Goal: Information Seeking & Learning: Learn about a topic

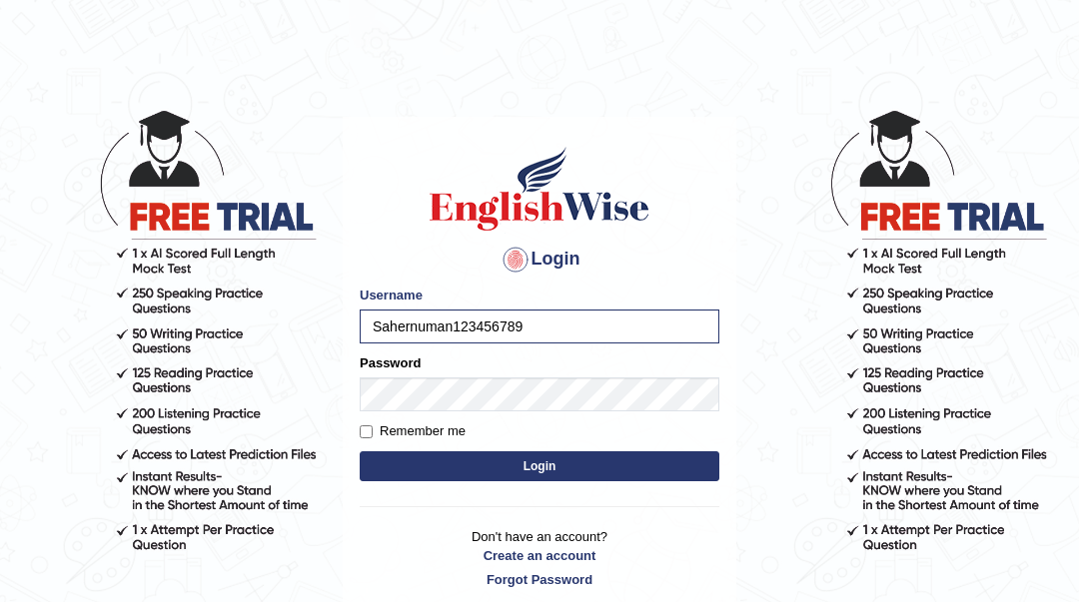
click at [360, 451] on button "Login" at bounding box center [540, 466] width 360 height 30
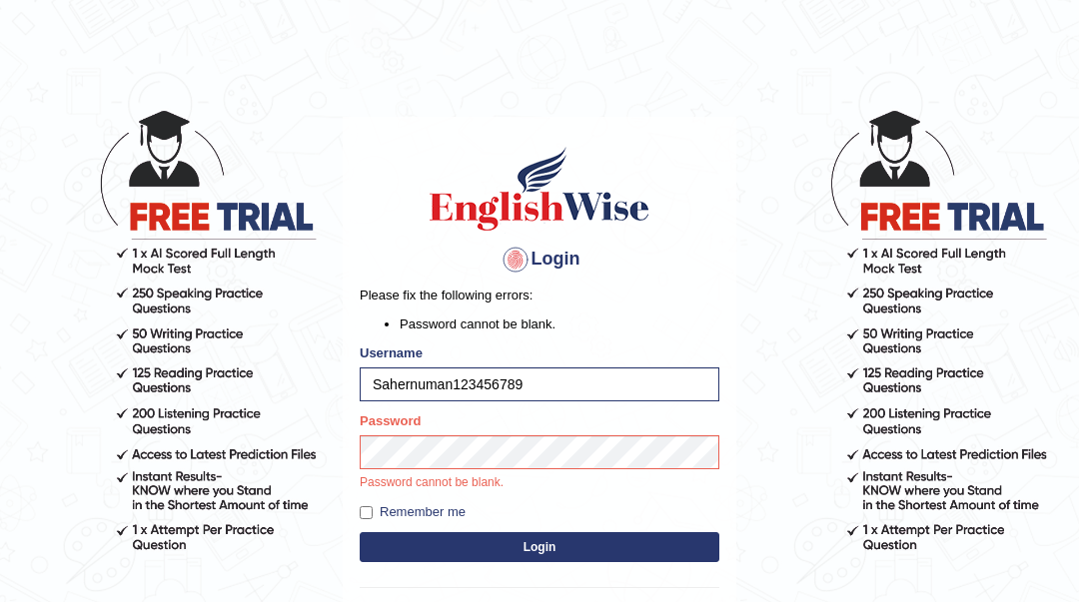
click at [546, 380] on input "Sahernuman123456789" at bounding box center [540, 385] width 360 height 34
type input "Sahernuman"
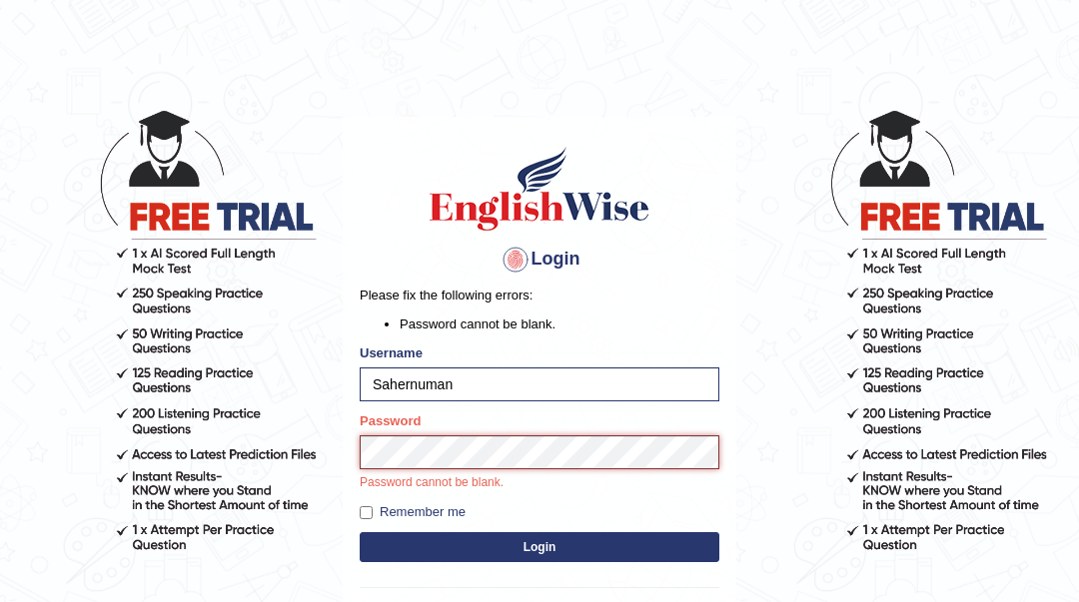
click at [360, 532] on button "Login" at bounding box center [540, 547] width 360 height 30
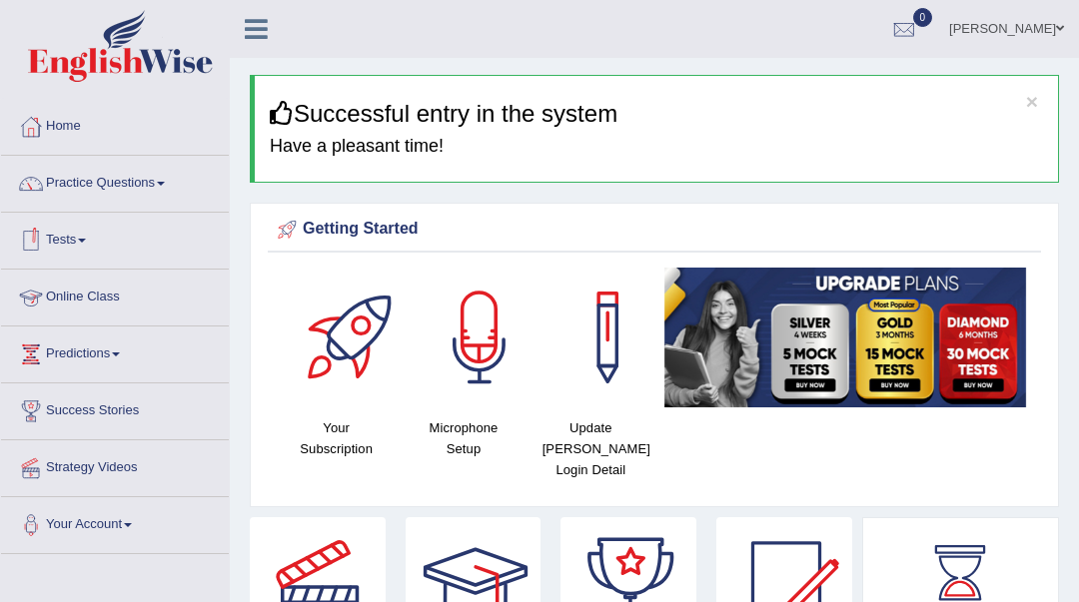
click at [56, 234] on link "Tests" at bounding box center [115, 238] width 228 height 50
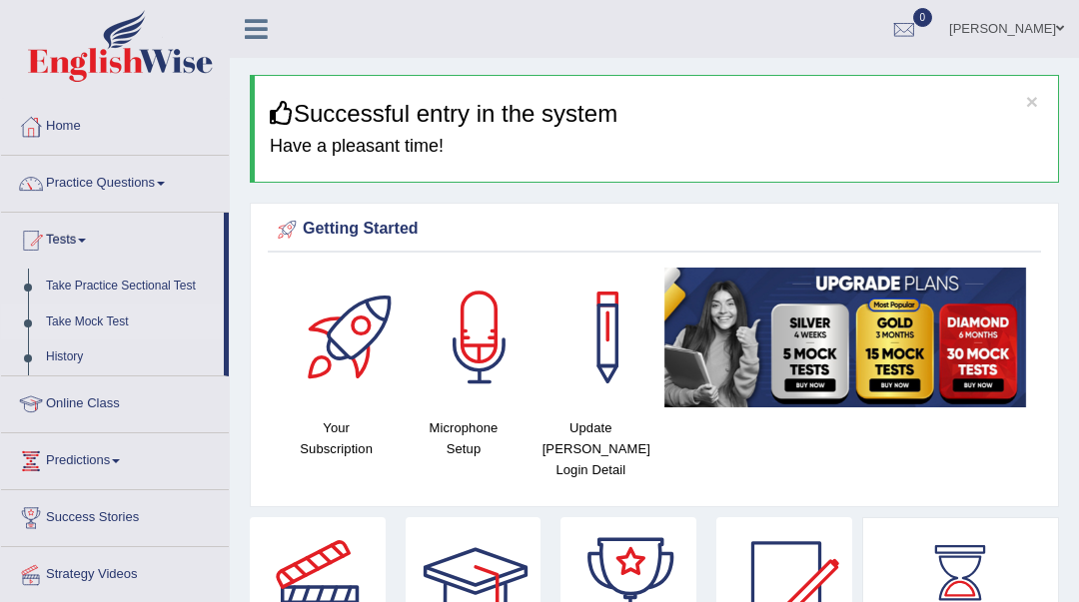
click at [138, 328] on link "Take Mock Test" at bounding box center [130, 323] width 187 height 36
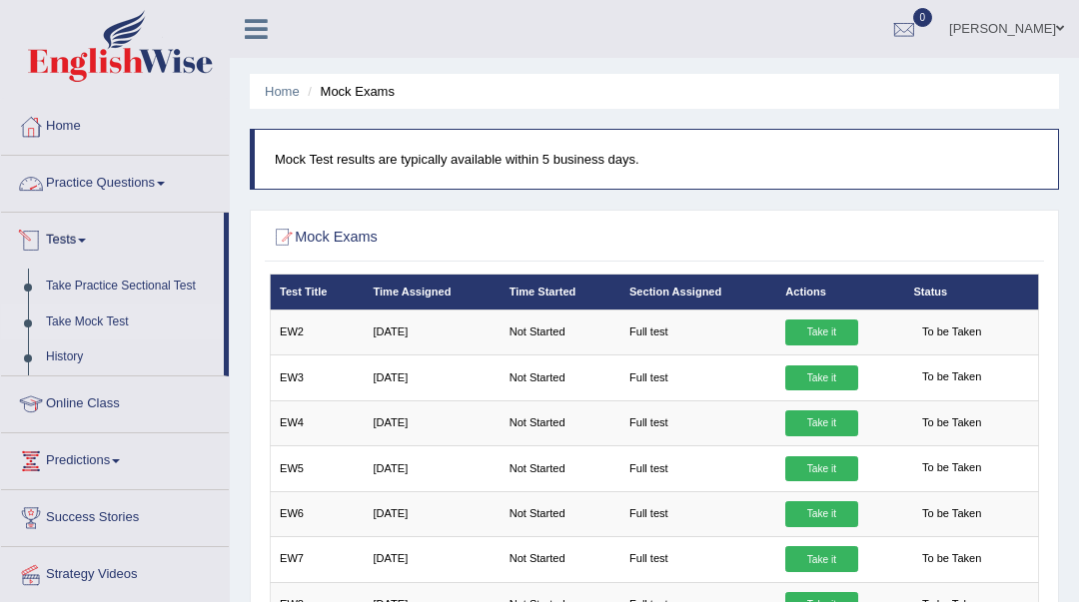
click at [48, 229] on link "Tests" at bounding box center [112, 238] width 223 height 50
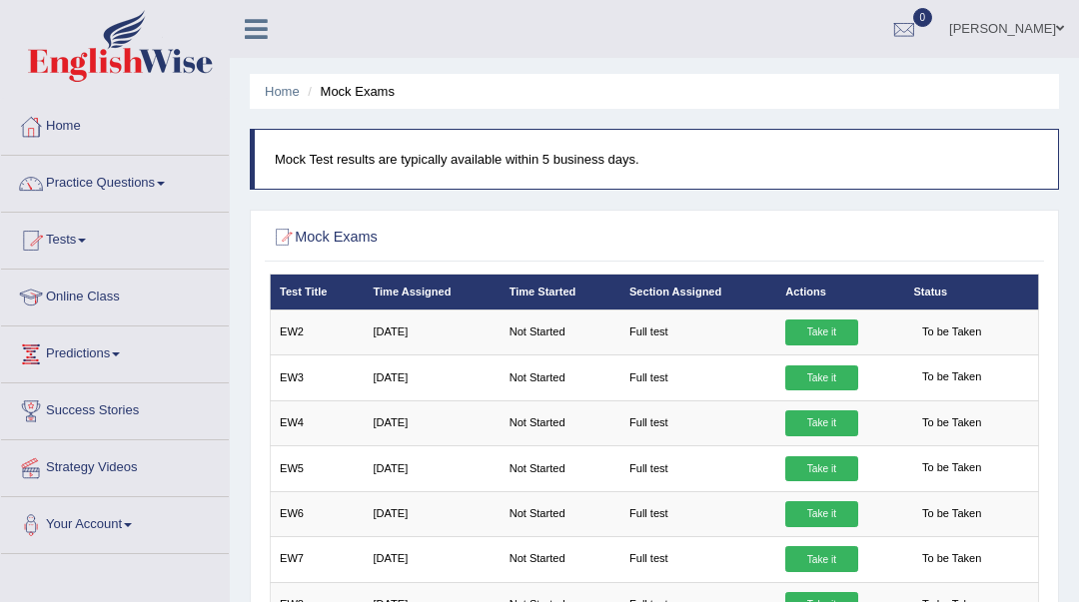
click at [56, 242] on link "Tests" at bounding box center [115, 238] width 228 height 50
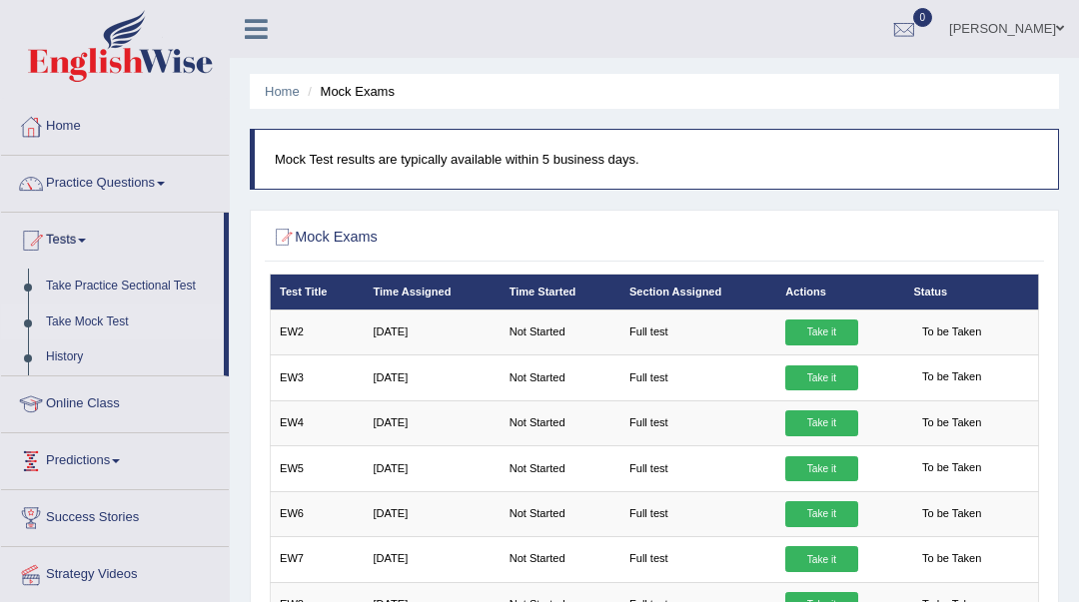
click at [77, 448] on link "Predictions" at bounding box center [115, 458] width 228 height 50
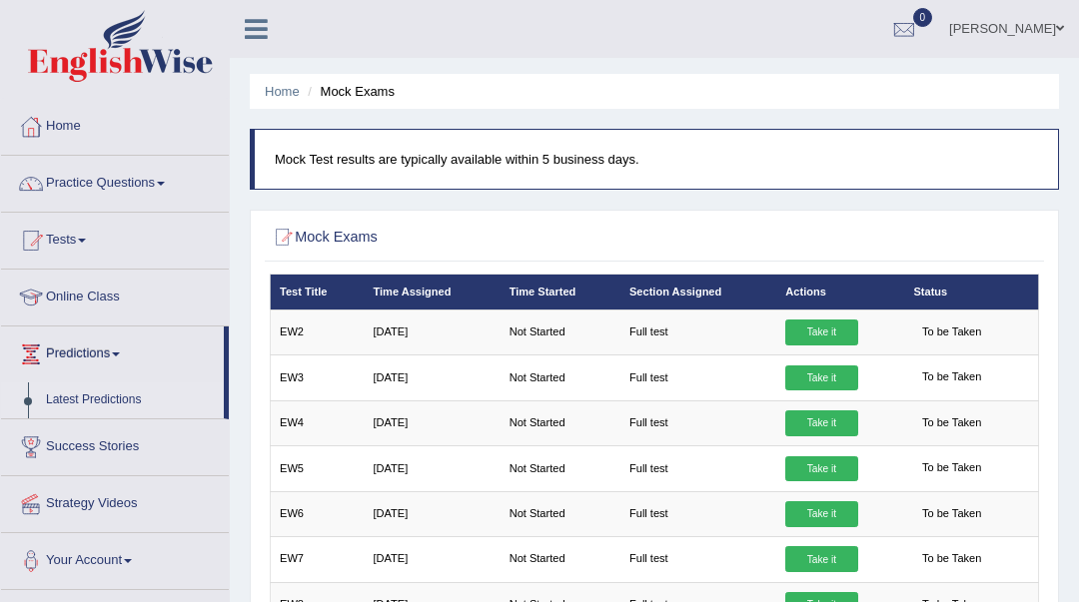
click at [88, 406] on link "Latest Predictions" at bounding box center [130, 400] width 187 height 36
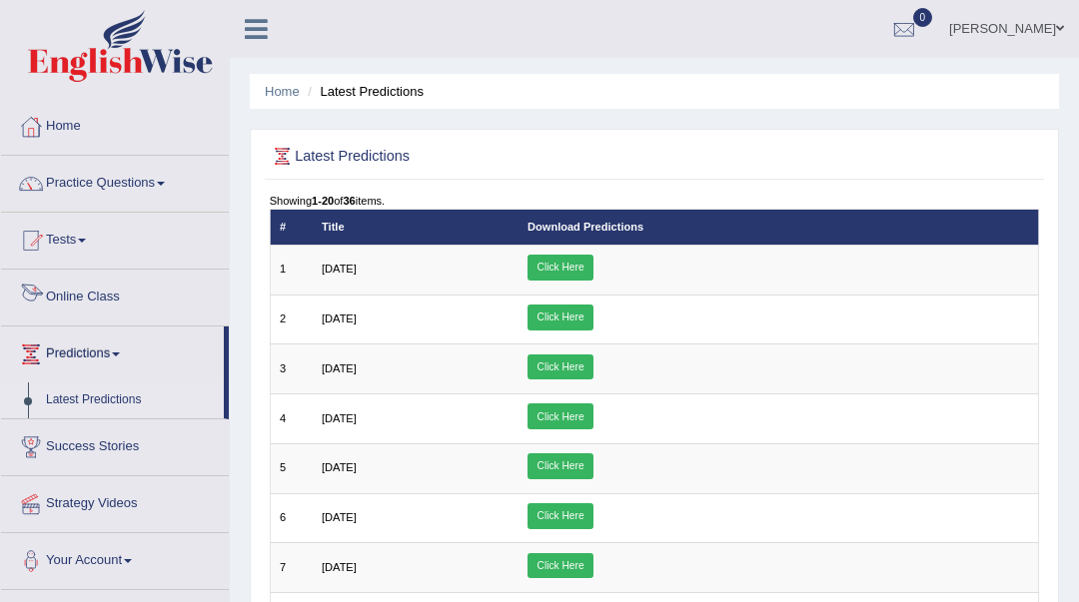
click at [99, 317] on link "Online Class" at bounding box center [115, 295] width 228 height 50
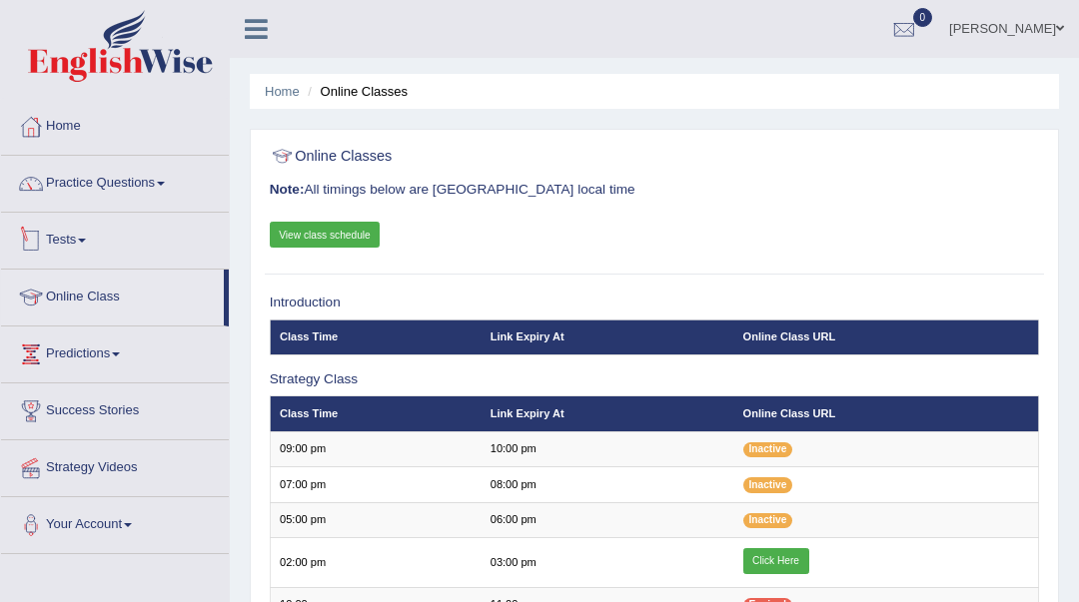
click at [80, 229] on link "Tests" at bounding box center [115, 238] width 228 height 50
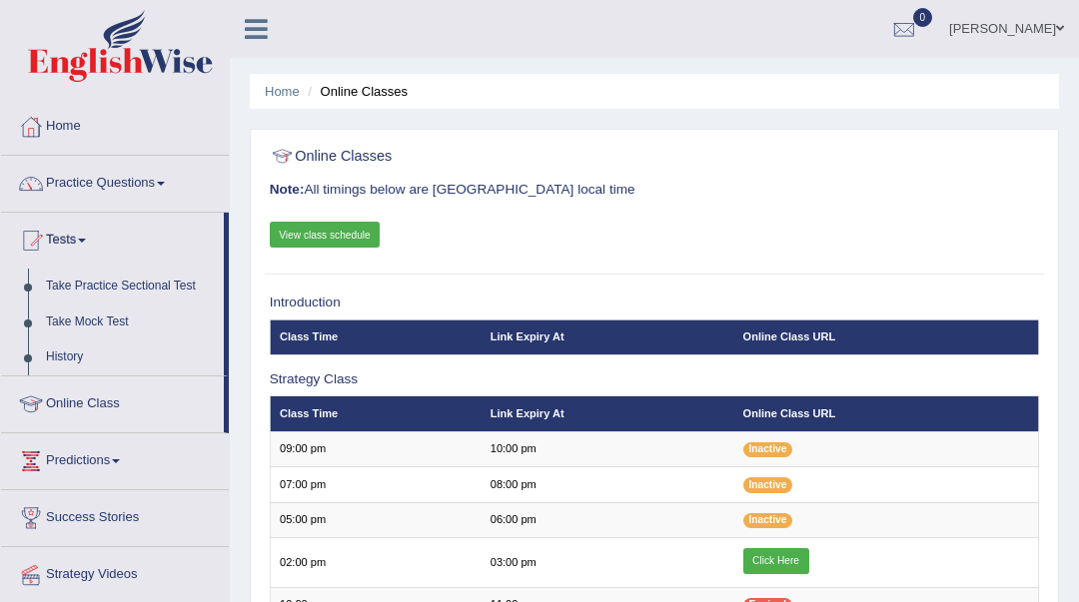
click at [297, 234] on link "View class schedule" at bounding box center [325, 235] width 111 height 26
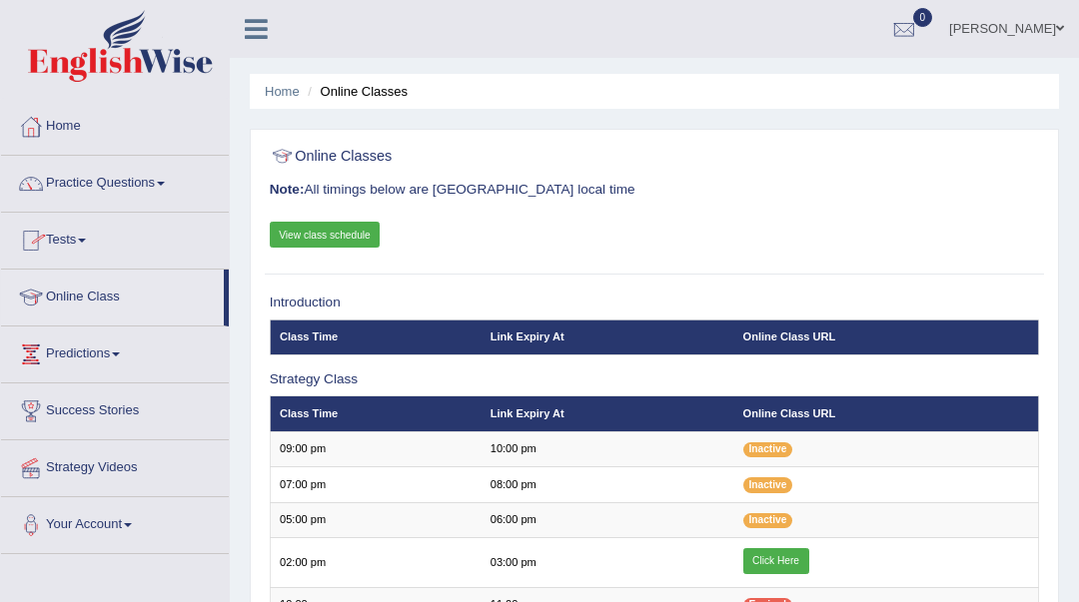
click at [165, 183] on span at bounding box center [161, 184] width 8 height 4
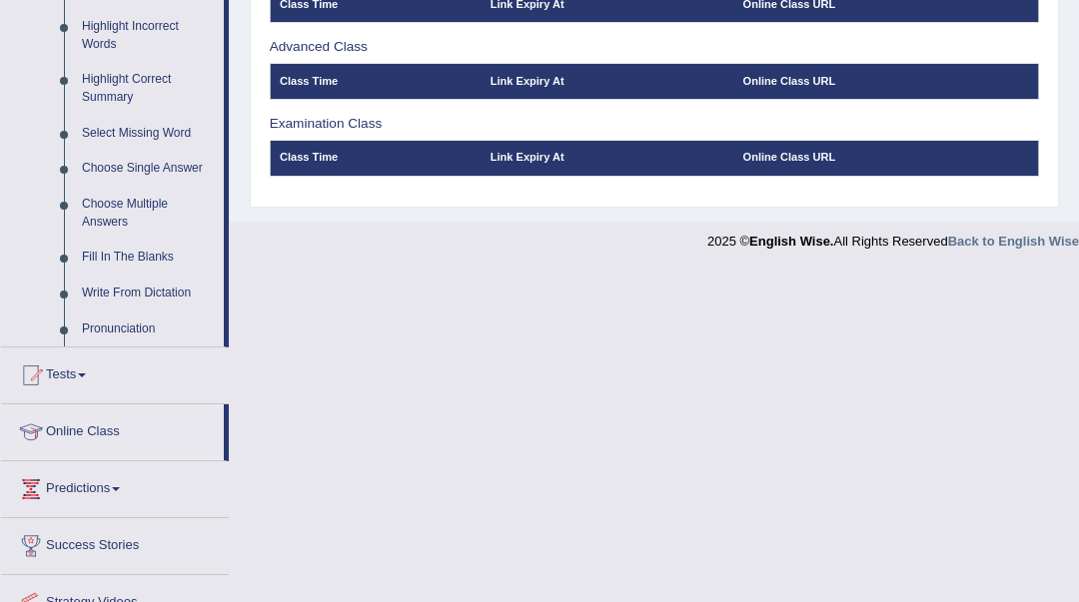
scroll to position [799, 0]
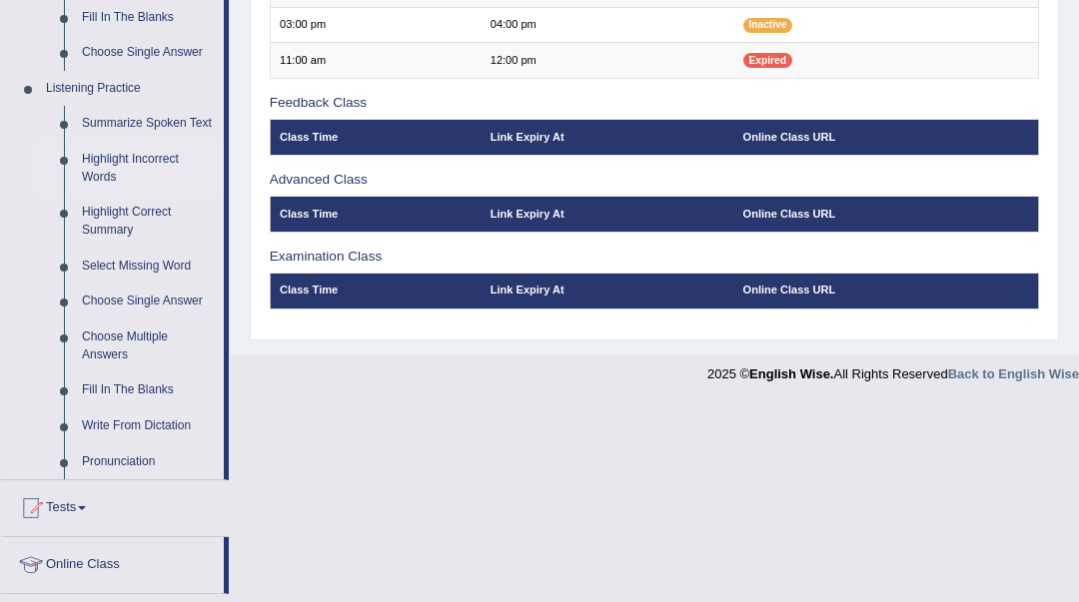
click at [96, 173] on link "Highlight Incorrect Words" at bounding box center [148, 168] width 151 height 53
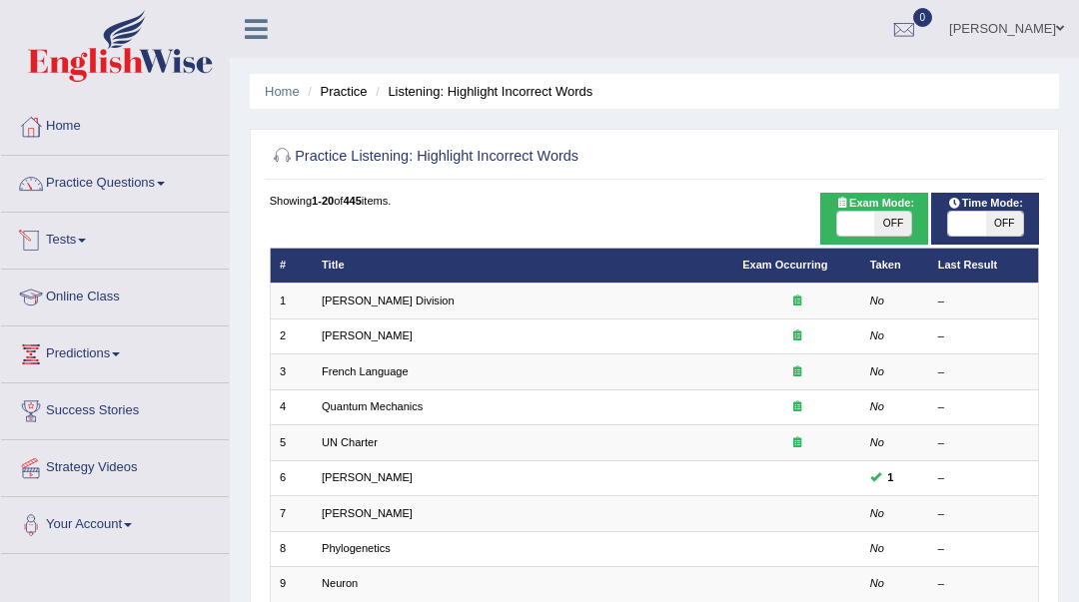
click at [368, 305] on link "[PERSON_NAME] Division" at bounding box center [388, 301] width 133 height 12
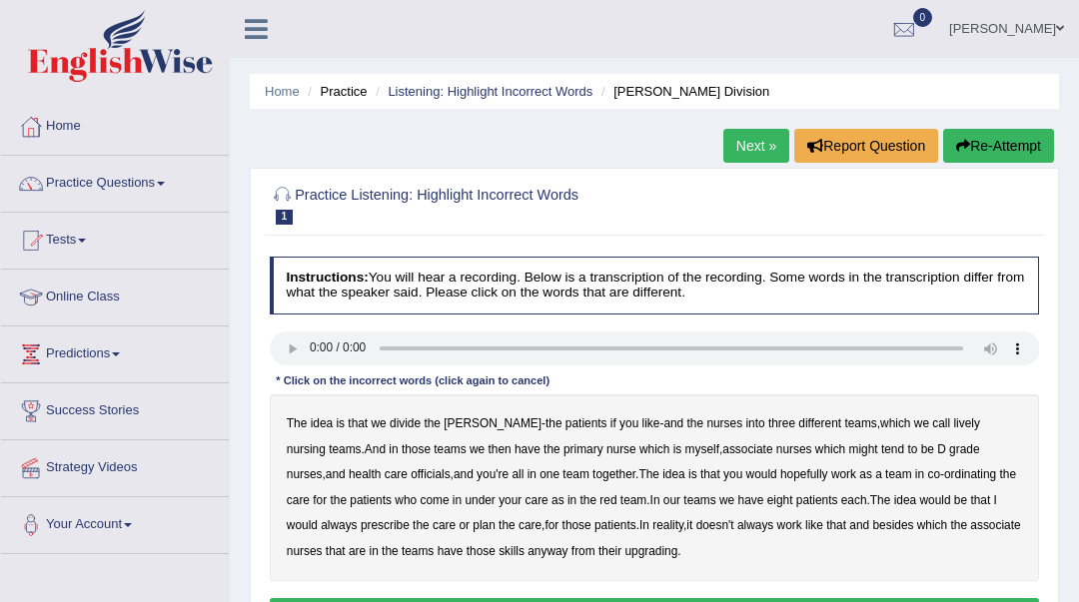
click at [953, 422] on b "lively" at bounding box center [966, 423] width 26 height 14
click at [849, 452] on b "might" at bounding box center [863, 449] width 29 height 14
click at [881, 450] on b "tend" at bounding box center [892, 449] width 23 height 14
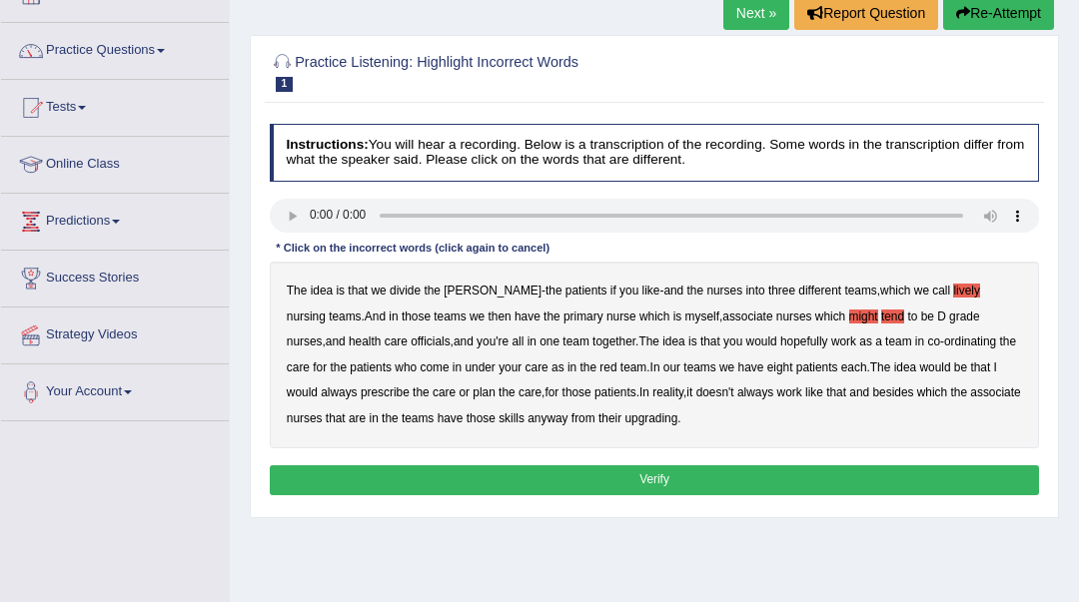
click at [357, 385] on b "always" at bounding box center [339, 392] width 36 height 14
click at [570, 412] on div "The idea is that we divide the ward - the patients if you like - and the nurses…" at bounding box center [655, 355] width 770 height 187
click at [624, 414] on b "upgrading" at bounding box center [650, 418] width 53 height 14
click at [597, 476] on button "Verify" at bounding box center [655, 479] width 770 height 29
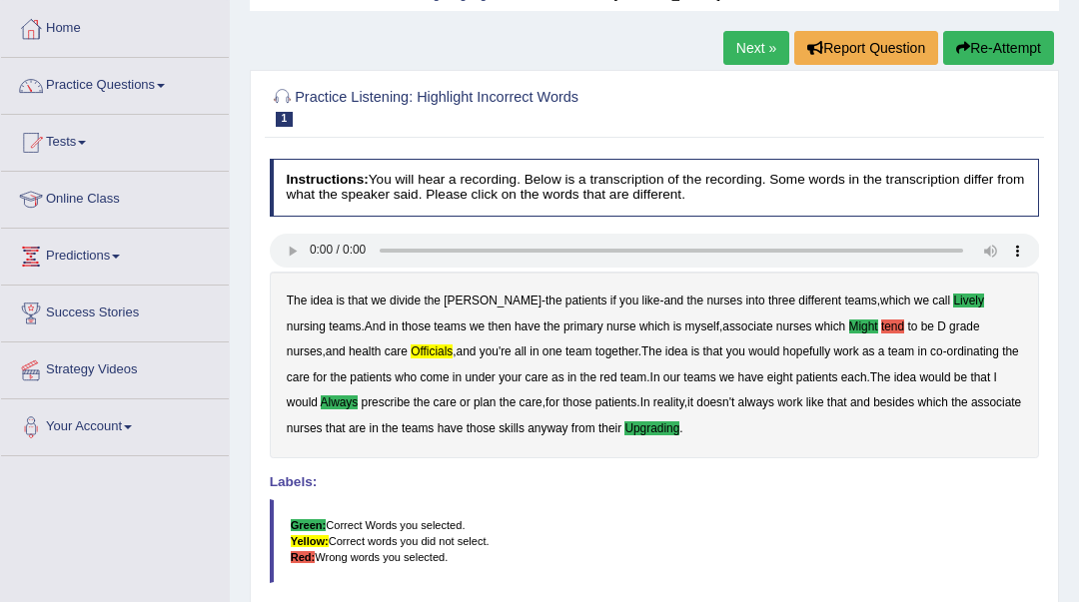
scroll to position [0, 0]
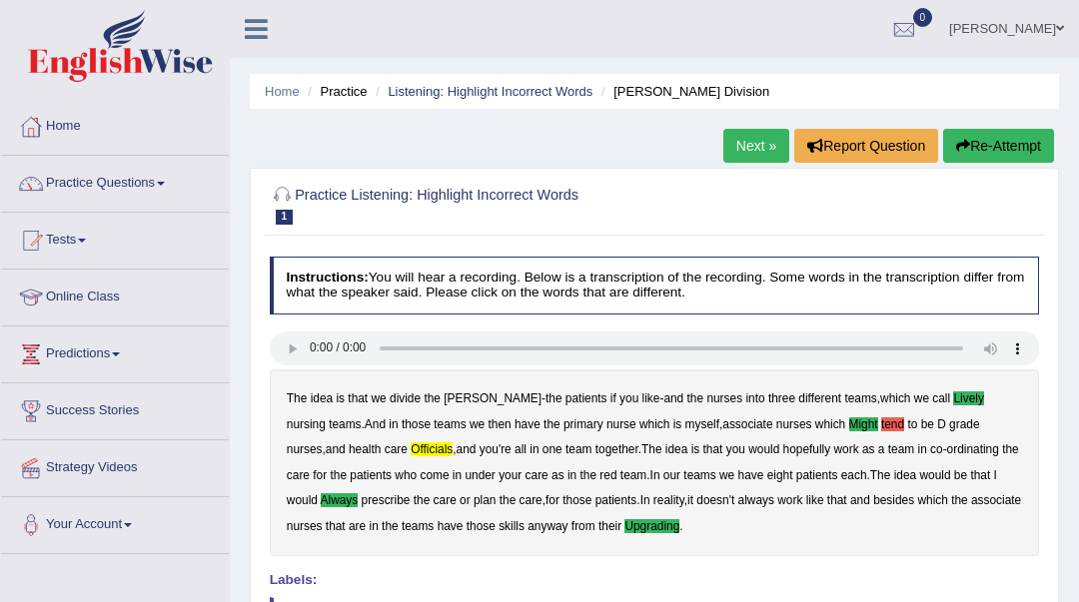
click at [733, 153] on link "Next »" at bounding box center [756, 146] width 66 height 34
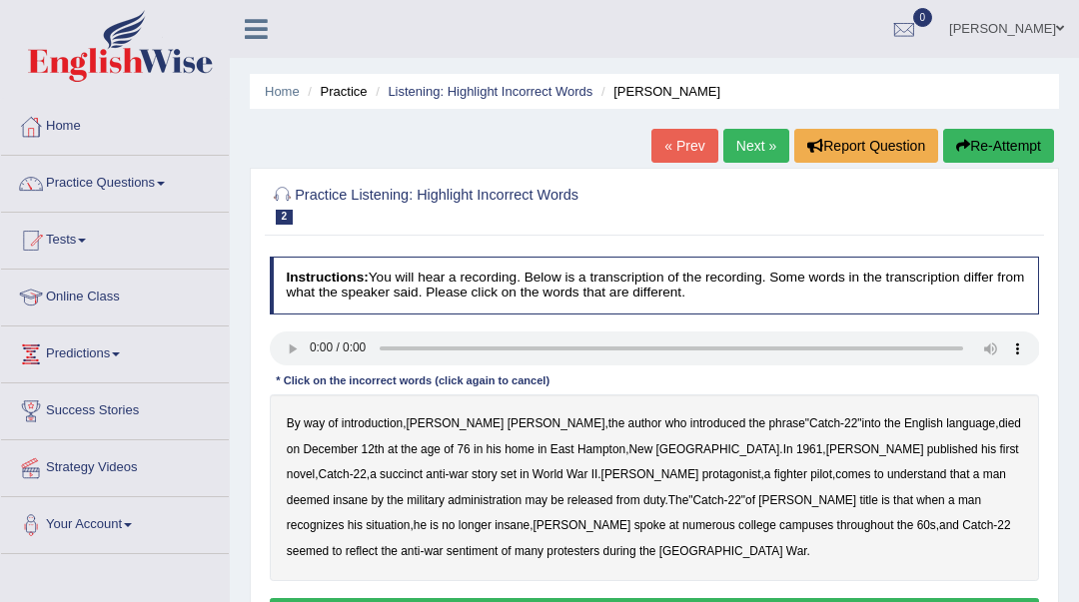
click at [422, 467] on b "succinct" at bounding box center [400, 474] width 43 height 14
click at [521, 493] on b "administration" at bounding box center [484, 500] width 74 height 14
click at [377, 544] on b "reflect" at bounding box center [362, 551] width 32 height 14
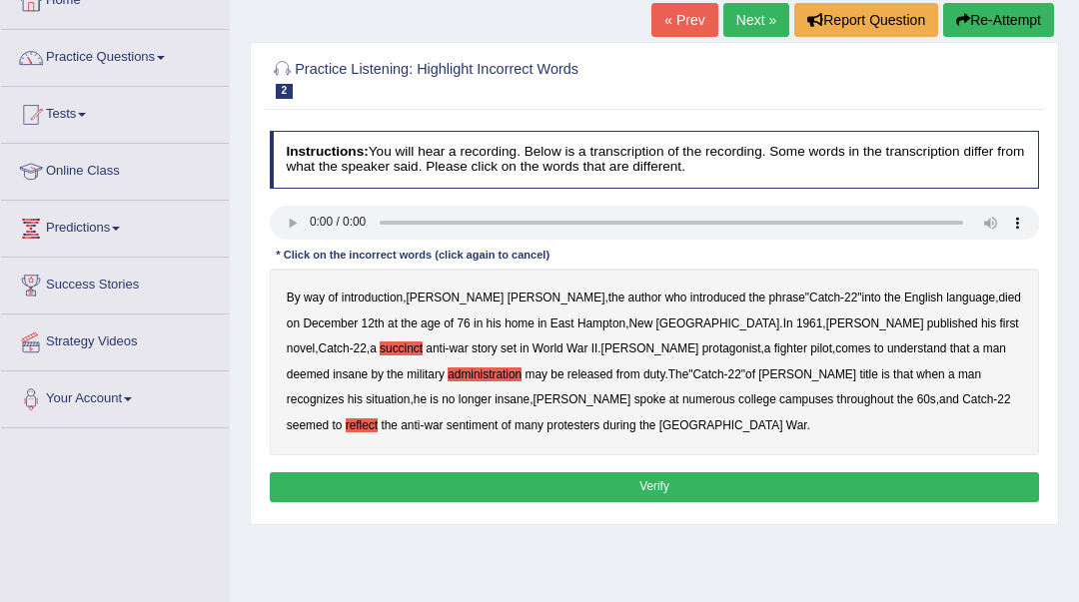
scroll to position [266, 0]
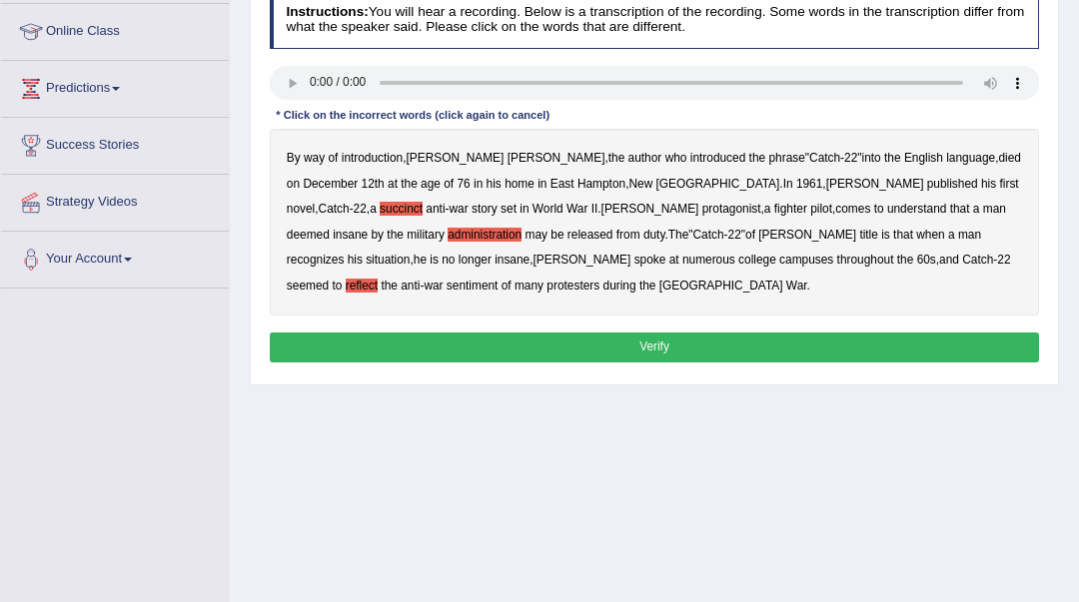
click at [719, 346] on button "Verify" at bounding box center [655, 347] width 770 height 29
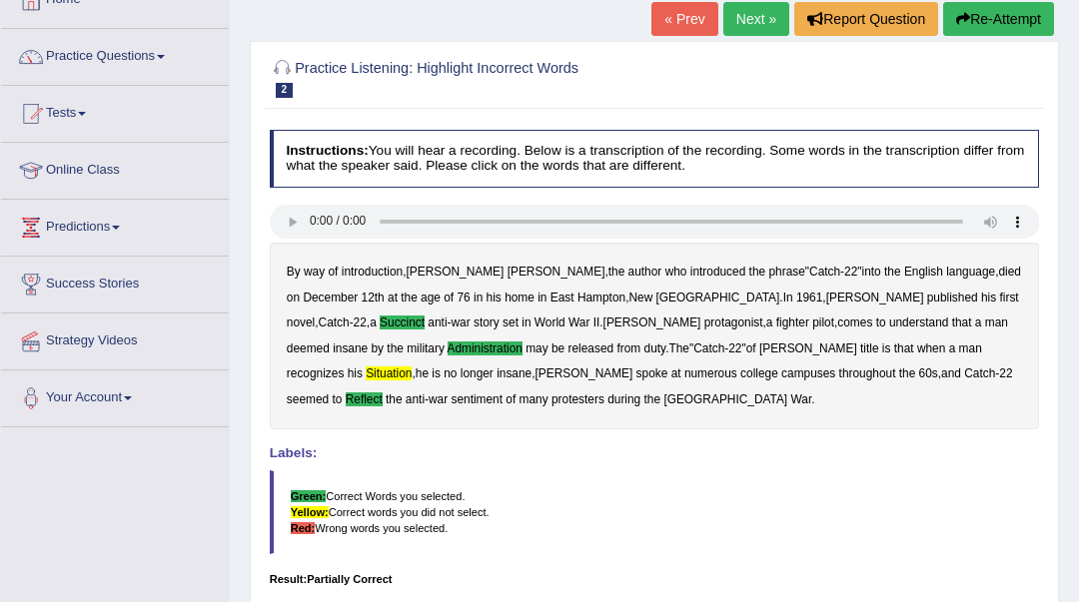
scroll to position [46, 0]
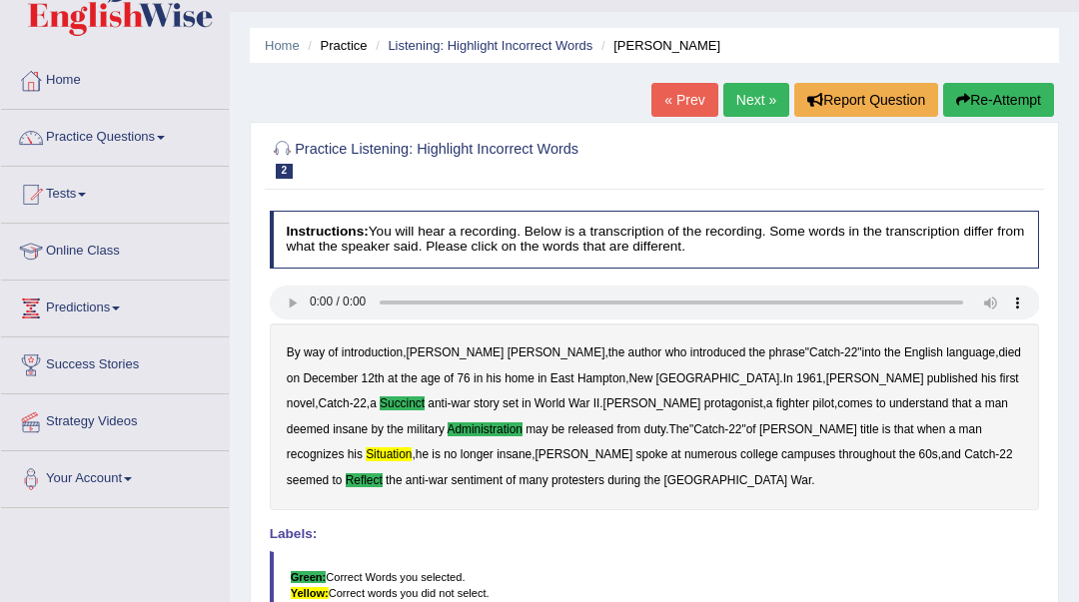
click at [768, 103] on link "Next »" at bounding box center [756, 100] width 66 height 34
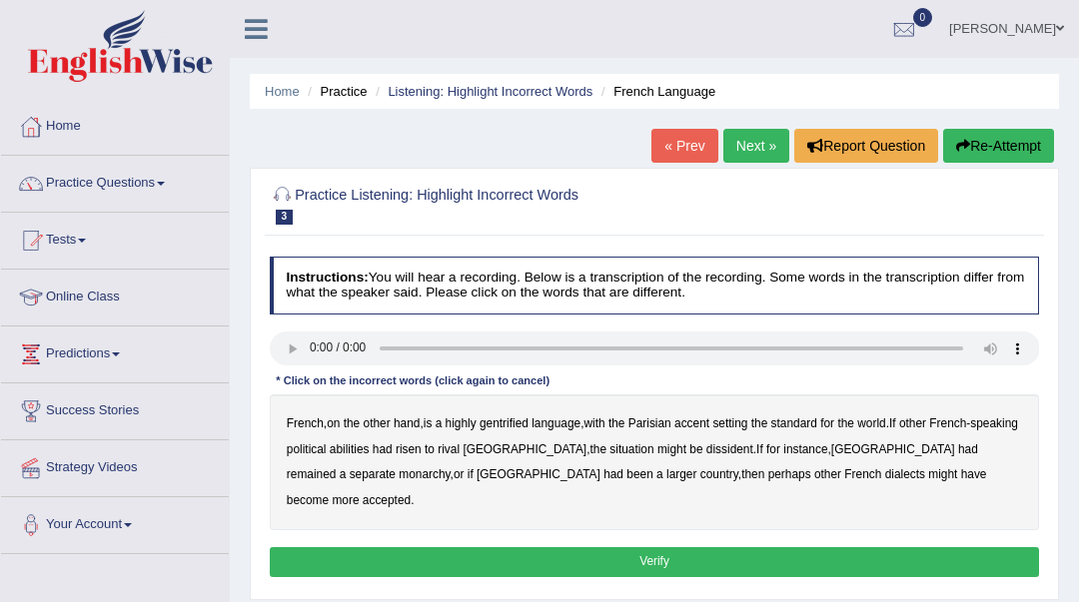
click at [512, 429] on b "gentrified" at bounding box center [503, 423] width 49 height 14
click at [370, 445] on b "abilities" at bounding box center [350, 449] width 40 height 14
click at [706, 453] on b "dissident" at bounding box center [729, 449] width 47 height 14
click at [398, 476] on b "monarchy" at bounding box center [423, 474] width 51 height 14
click at [823, 547] on button "Verify" at bounding box center [655, 561] width 770 height 29
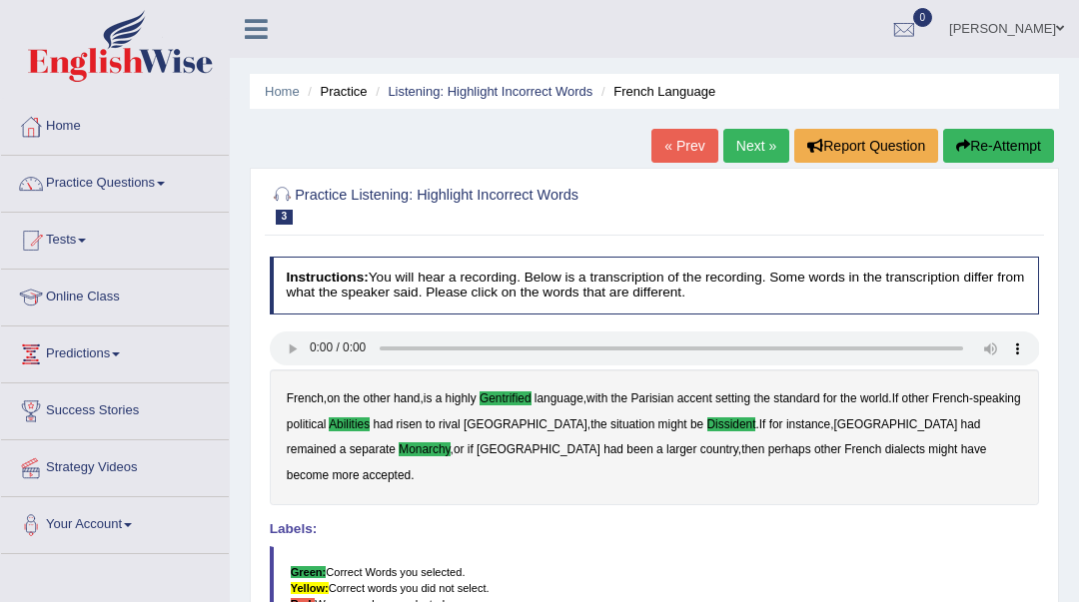
click at [738, 151] on link "Next »" at bounding box center [756, 146] width 66 height 34
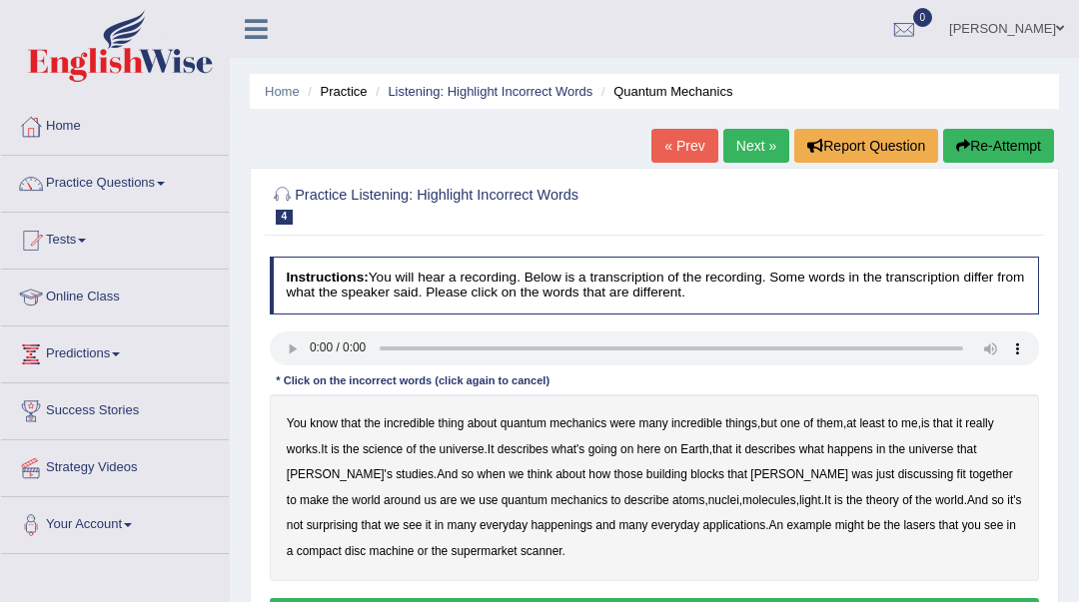
click at [379, 454] on b "science" at bounding box center [383, 449] width 40 height 14
click at [898, 478] on b "discussing" at bounding box center [926, 474] width 56 height 14
click at [530, 523] on b "happenings" at bounding box center [561, 525] width 62 height 14
click at [370, 548] on b "machine" at bounding box center [392, 551] width 45 height 14
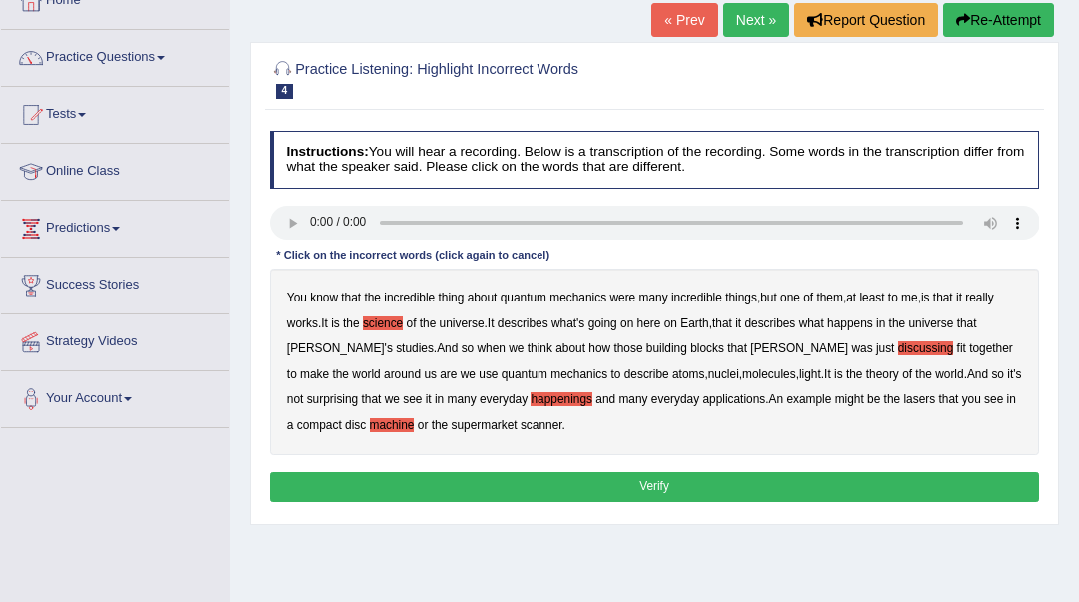
scroll to position [133, 0]
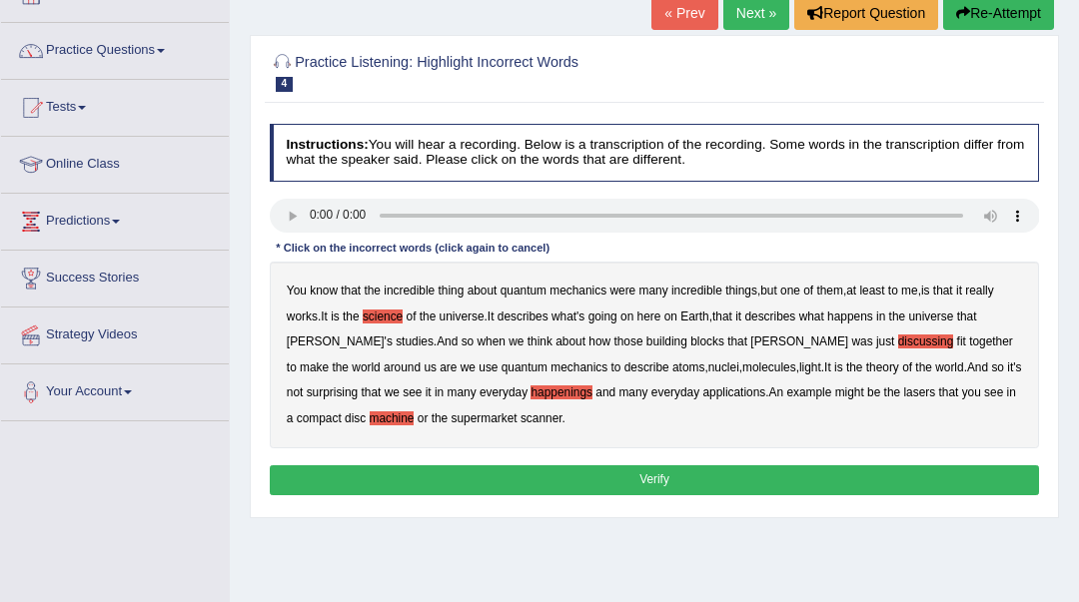
click at [455, 480] on button "Verify" at bounding box center [655, 479] width 770 height 29
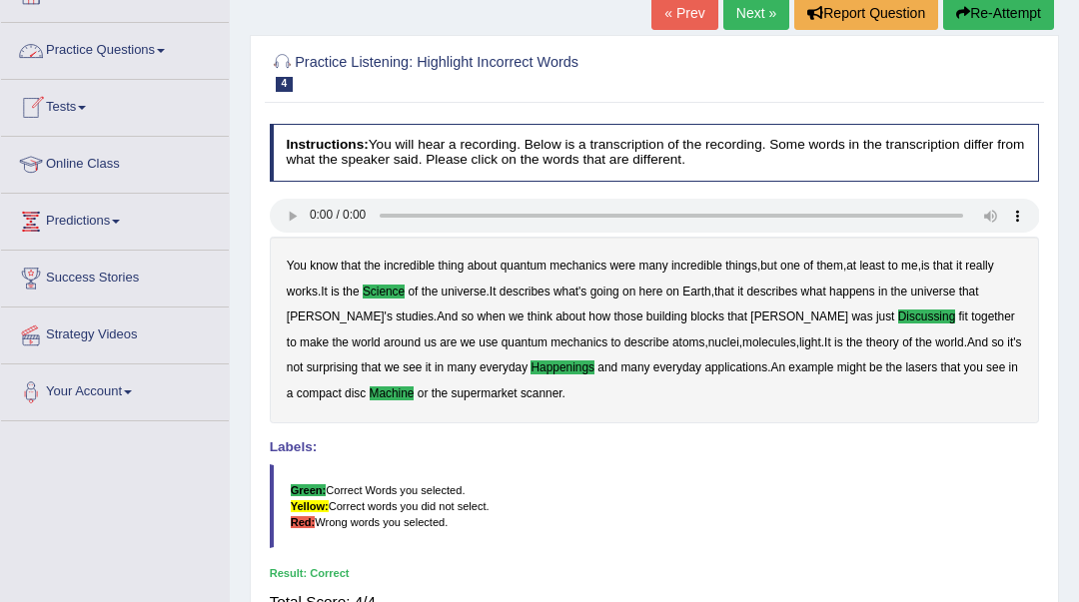
click at [749, 15] on link "Next »" at bounding box center [756, 13] width 66 height 34
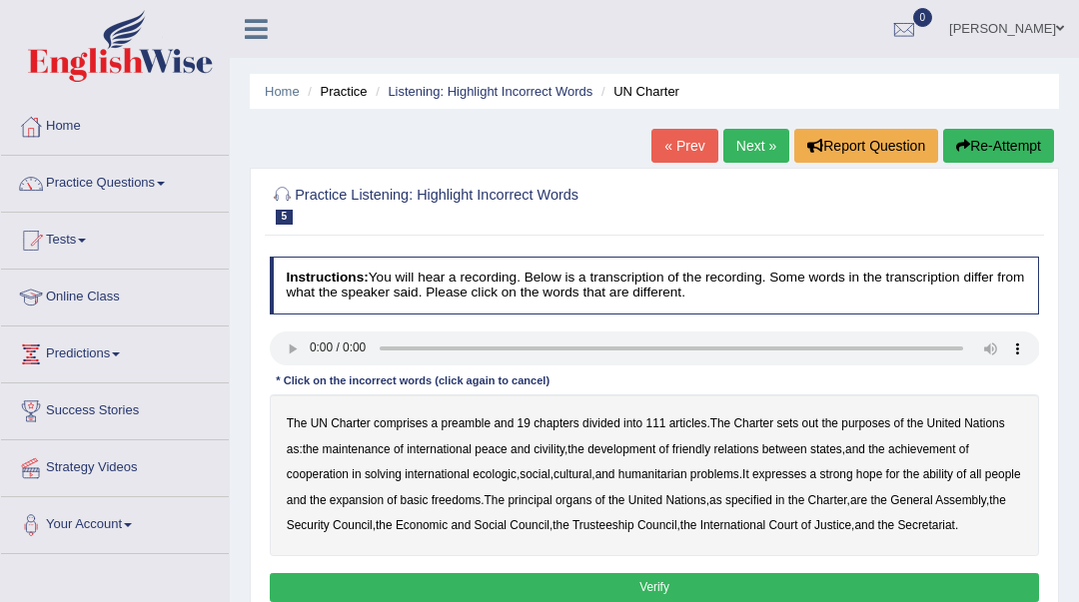
click at [813, 426] on b "out" at bounding box center [810, 423] width 17 height 14
click at [554, 450] on b "civility" at bounding box center [548, 449] width 31 height 14
click at [489, 476] on b "ecologic" at bounding box center [494, 474] width 44 height 14
click at [953, 476] on b "ability" at bounding box center [938, 474] width 30 height 14
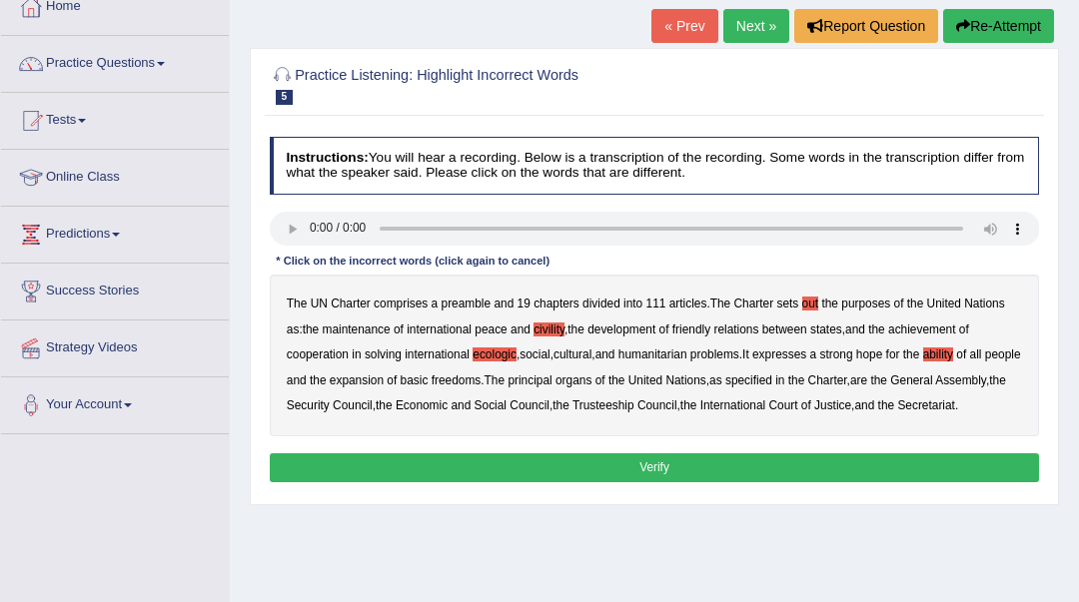
scroll to position [266, 0]
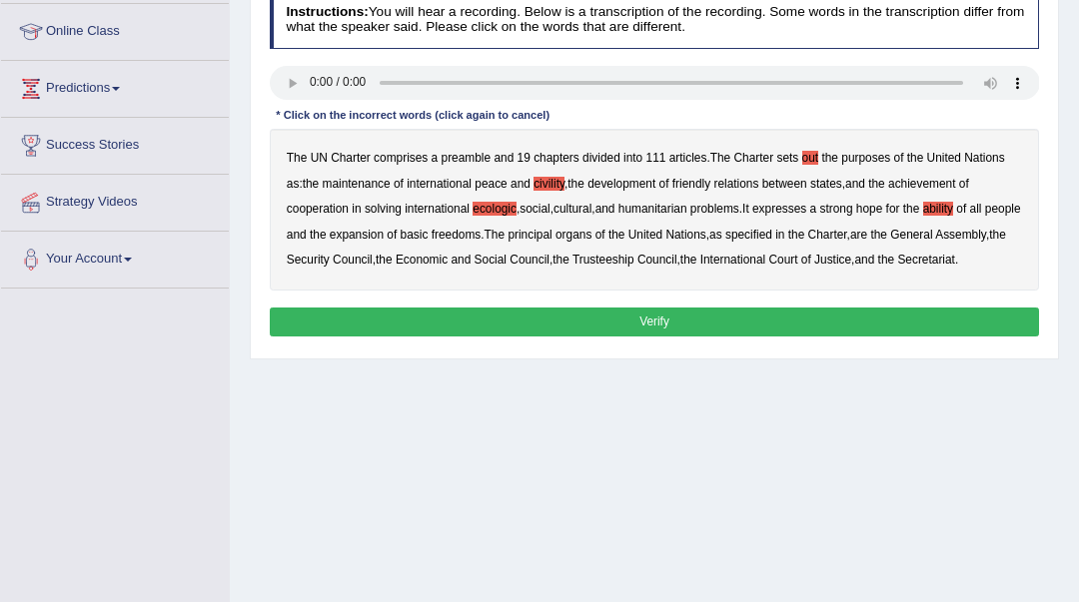
click at [599, 337] on button "Verify" at bounding box center [655, 322] width 770 height 29
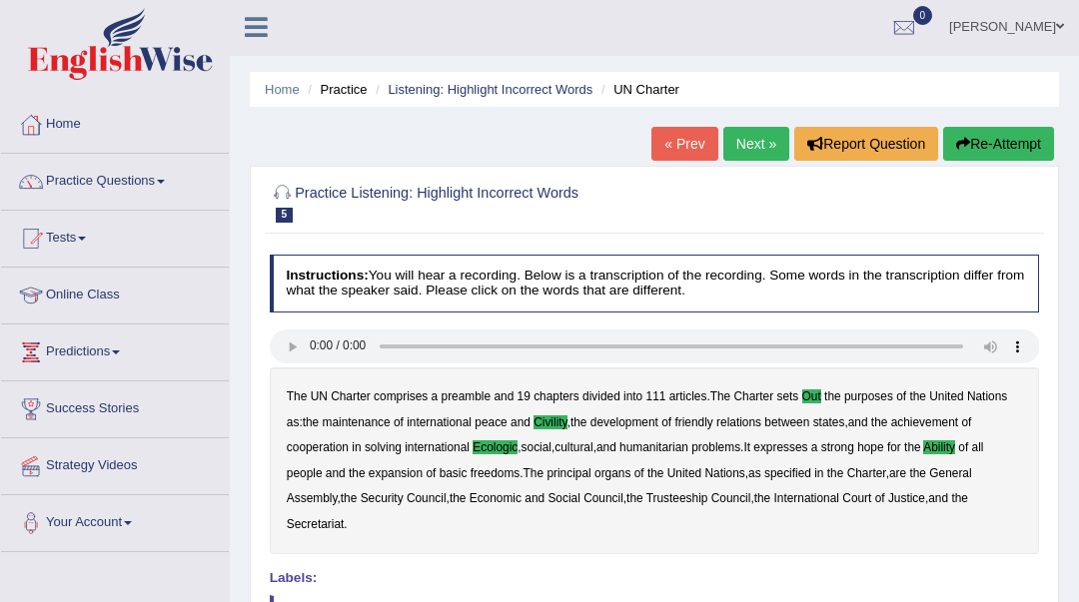
scroll to position [0, 0]
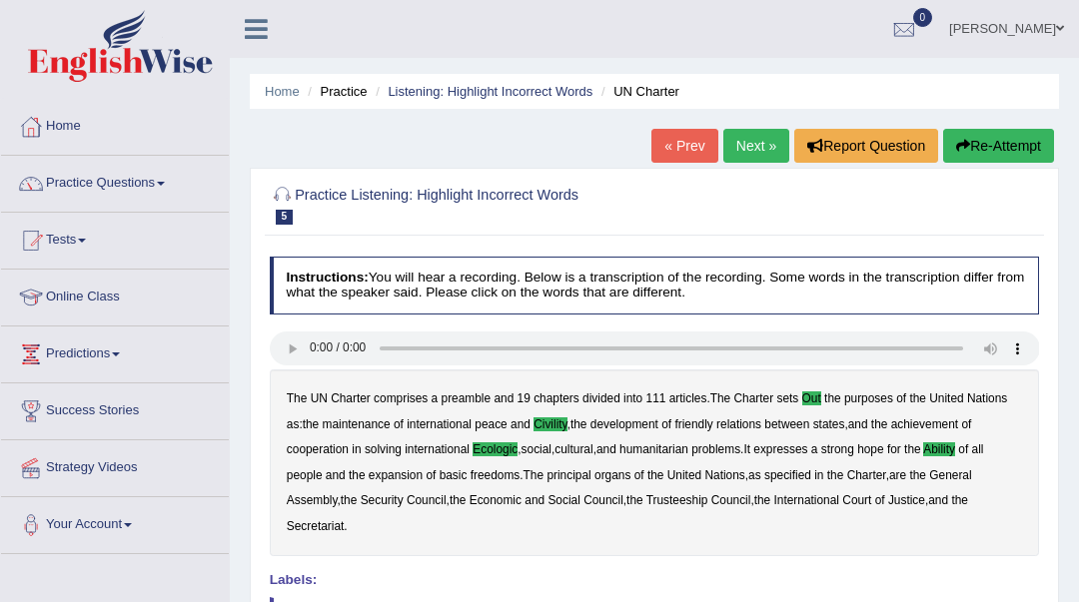
click at [736, 156] on link "Next »" at bounding box center [756, 146] width 66 height 34
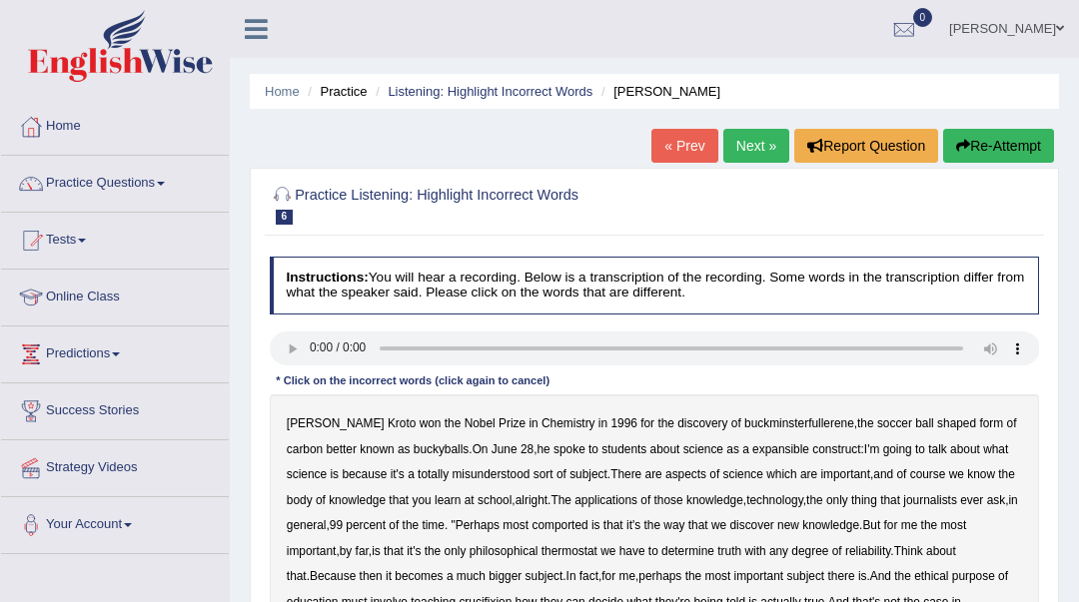
click at [754, 452] on b "expansible" at bounding box center [780, 449] width 57 height 14
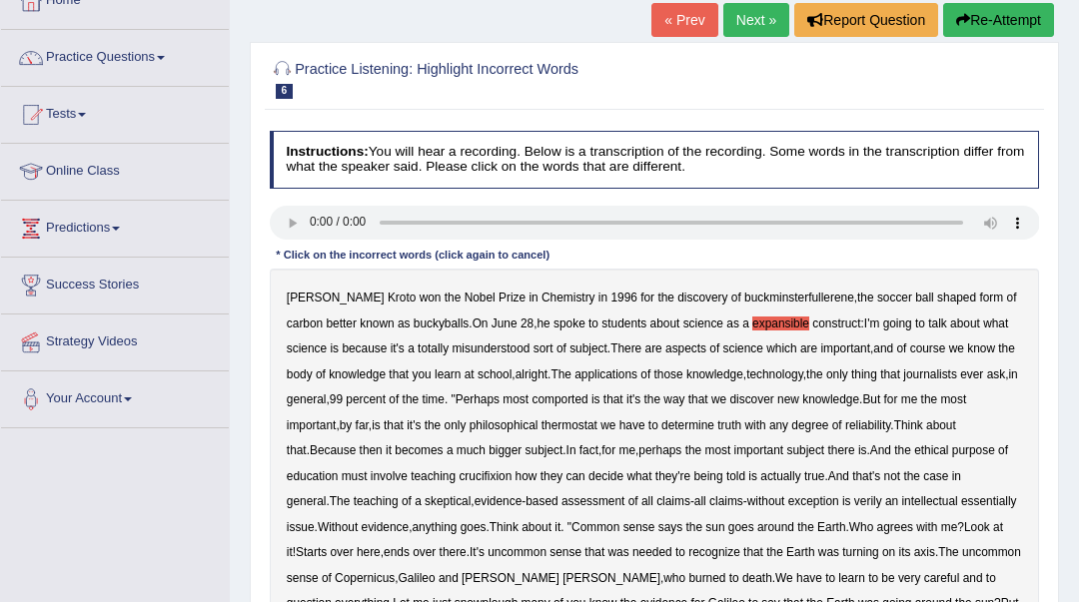
scroll to position [133, 0]
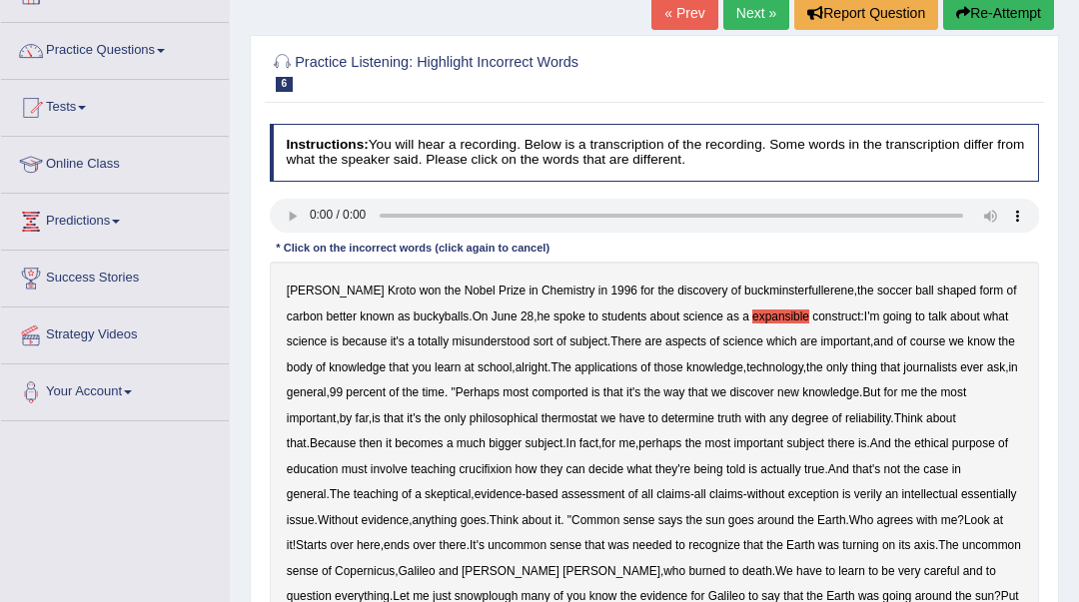
click at [563, 394] on b "comported" at bounding box center [559, 392] width 56 height 14
click at [573, 422] on b "thermostat" at bounding box center [569, 418] width 56 height 14
click at [915, 414] on b "Think" at bounding box center [908, 418] width 29 height 14
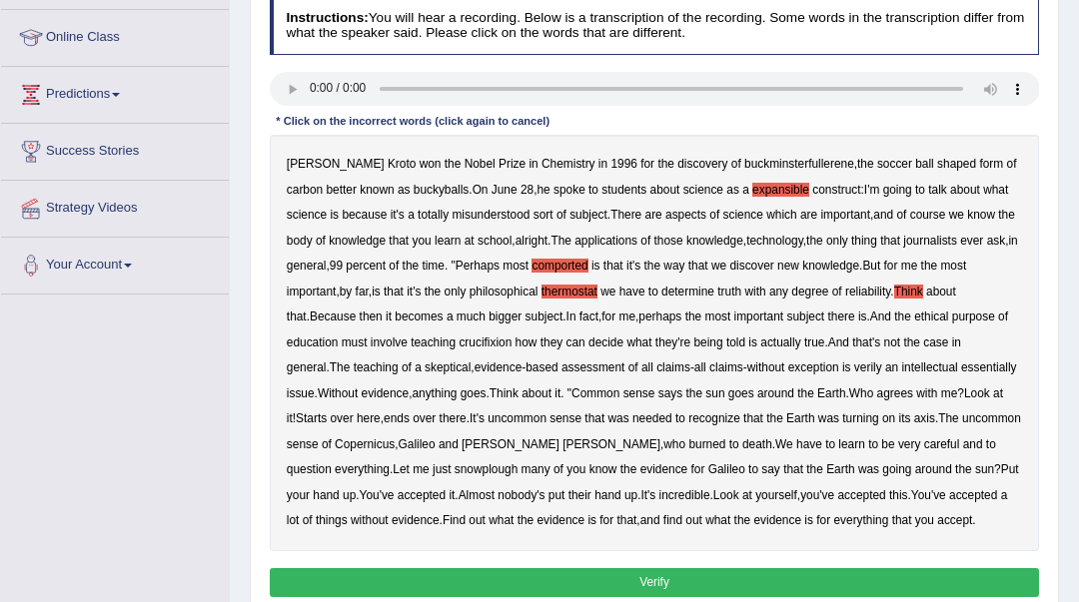
scroll to position [266, 0]
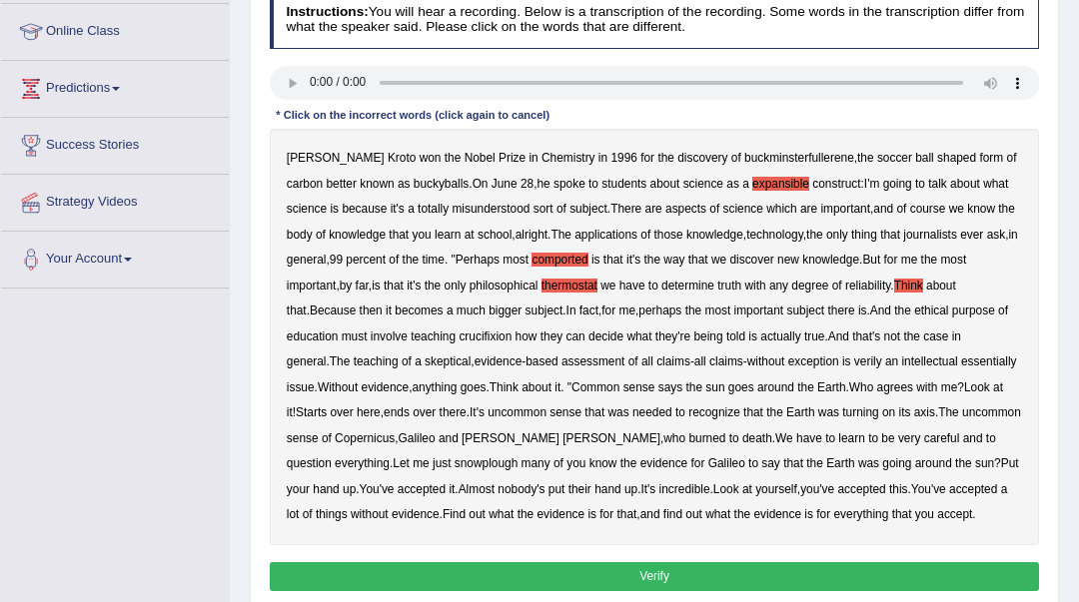
click at [492, 340] on b "crucifixion" at bounding box center [484, 337] width 53 height 14
click at [854, 367] on b "verily" at bounding box center [868, 362] width 28 height 14
click at [454, 464] on b "snowplough" at bounding box center [485, 463] width 63 height 14
click at [771, 569] on button "Verify" at bounding box center [655, 576] width 770 height 29
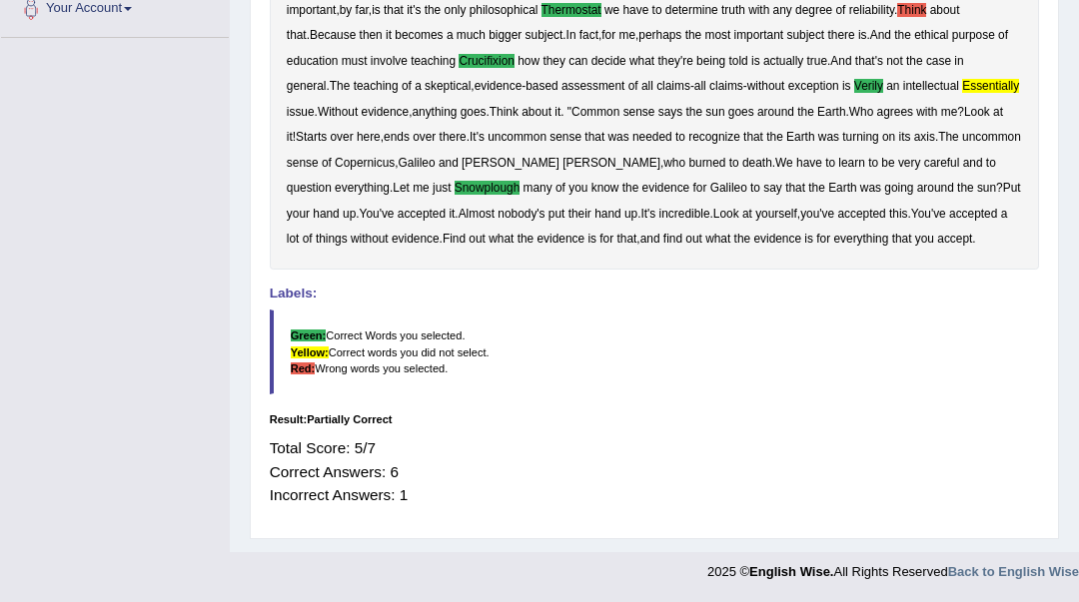
scroll to position [0, 0]
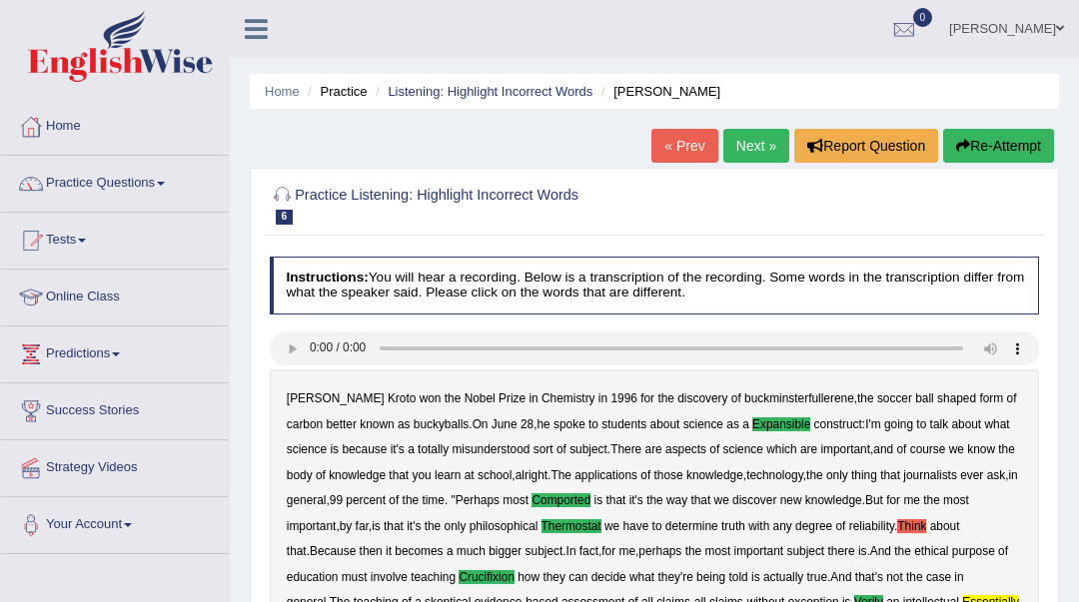
click at [745, 147] on link "Next »" at bounding box center [756, 146] width 66 height 34
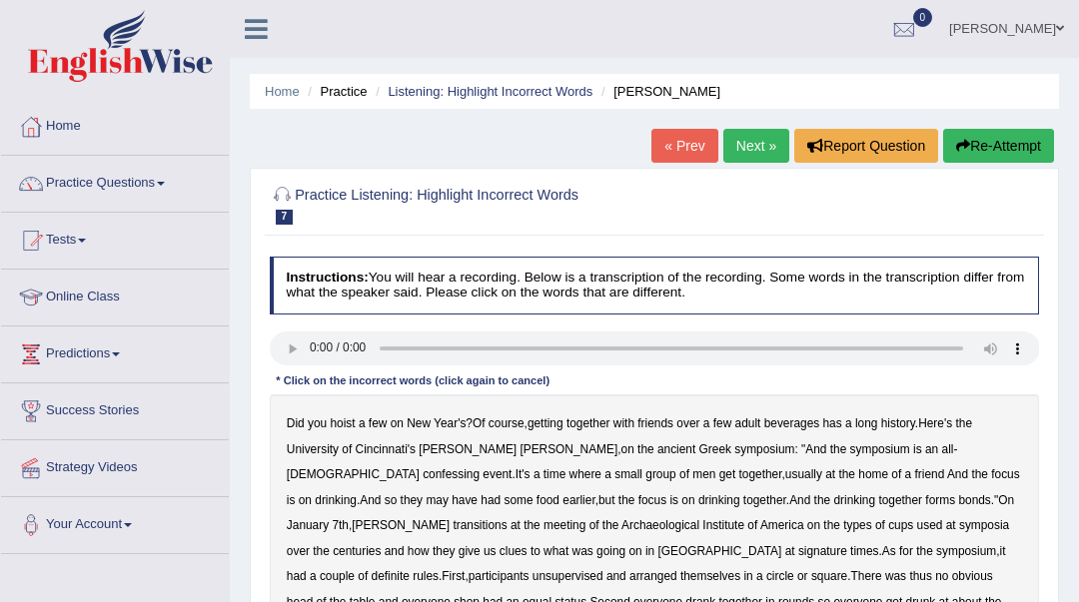
click at [479, 467] on b "confessing" at bounding box center [450, 474] width 57 height 14
click at [798, 552] on b "signature" at bounding box center [822, 551] width 49 height 14
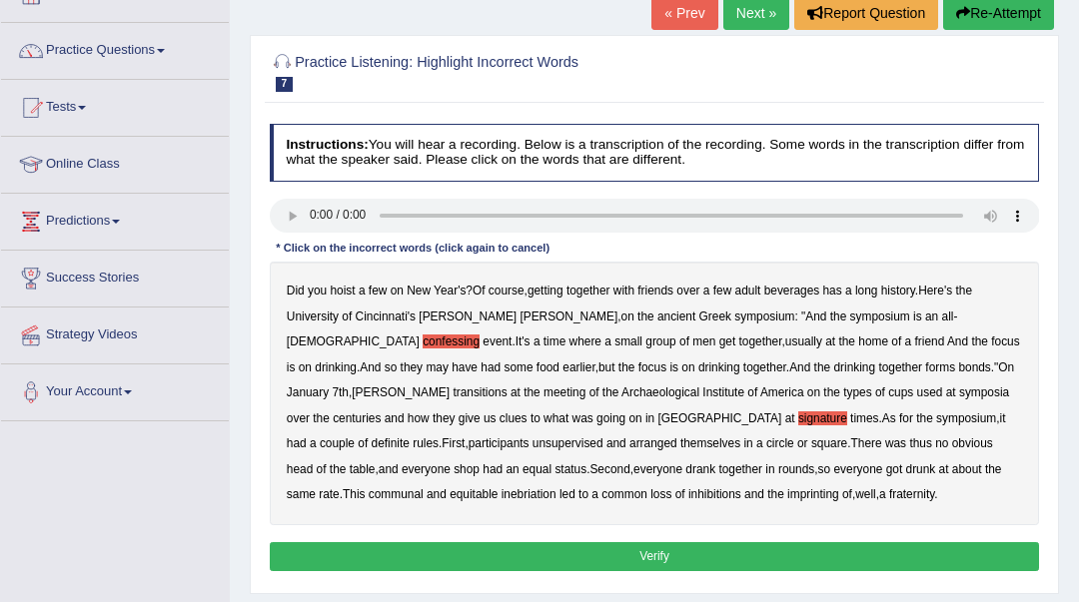
click at [603, 436] on b "unsupervised" at bounding box center [567, 443] width 71 height 14
click at [479, 462] on b "shop" at bounding box center [466, 469] width 26 height 14
click at [461, 548] on button "Verify" at bounding box center [655, 556] width 770 height 29
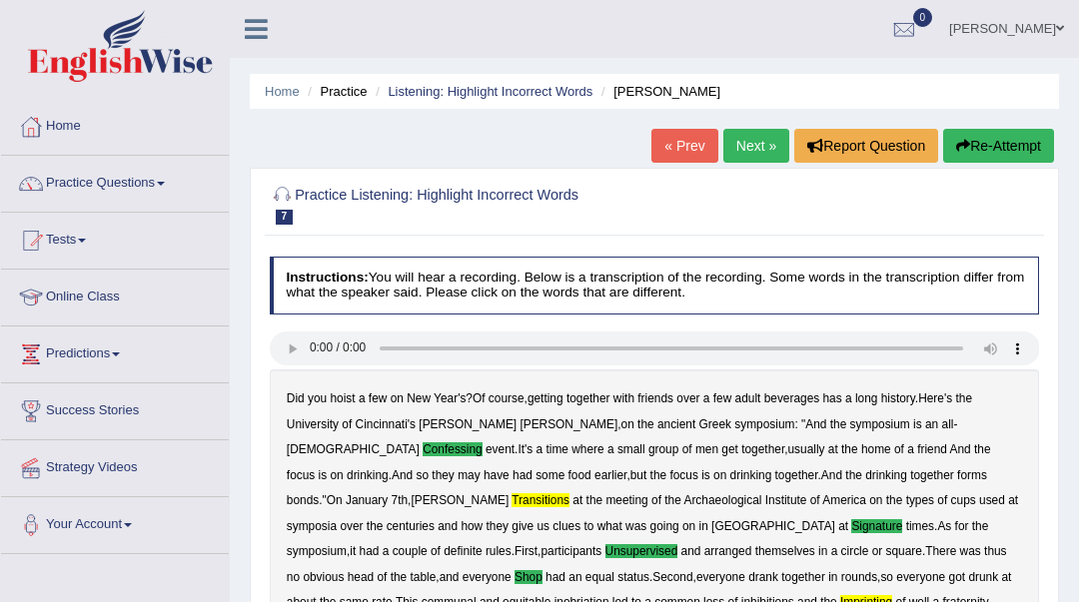
scroll to position [0, 0]
click at [755, 146] on link "Next »" at bounding box center [756, 146] width 66 height 34
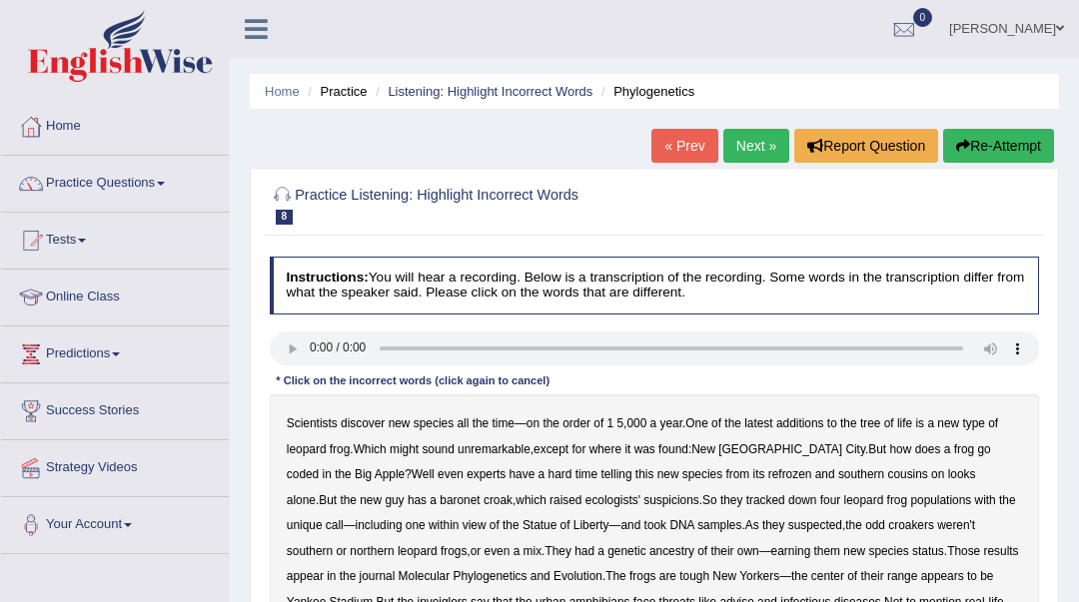
click at [319, 467] on b "coded" at bounding box center [303, 474] width 32 height 14
click at [768, 473] on b "refrozen" at bounding box center [790, 474] width 44 height 14
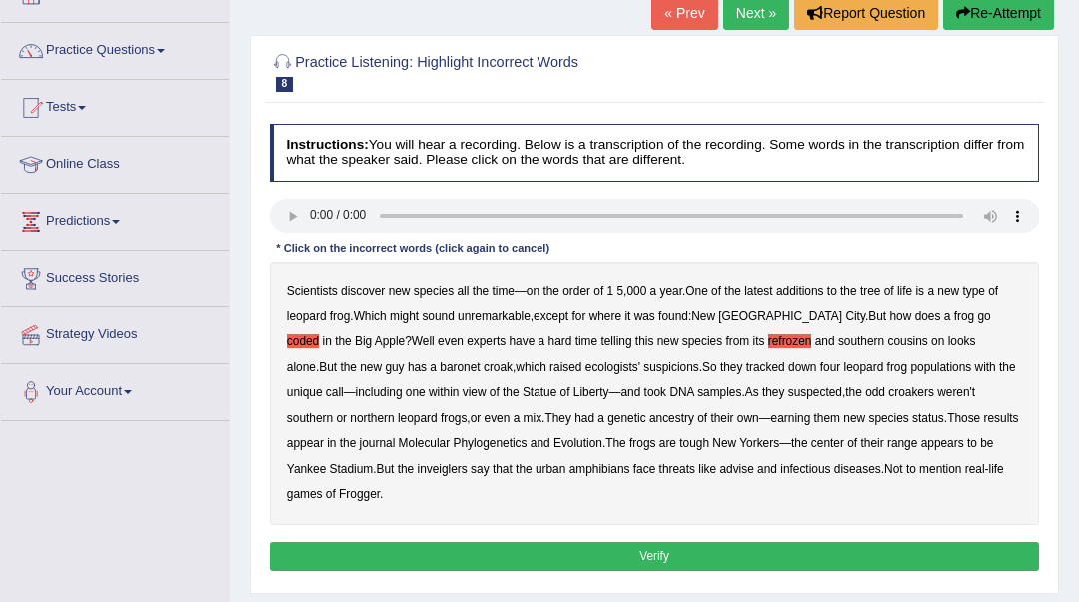
click at [417, 468] on b "inveiglers" at bounding box center [442, 469] width 50 height 14
click at [780, 470] on b "infectious" at bounding box center [805, 469] width 50 height 14
click at [627, 542] on button "Verify" at bounding box center [655, 556] width 770 height 29
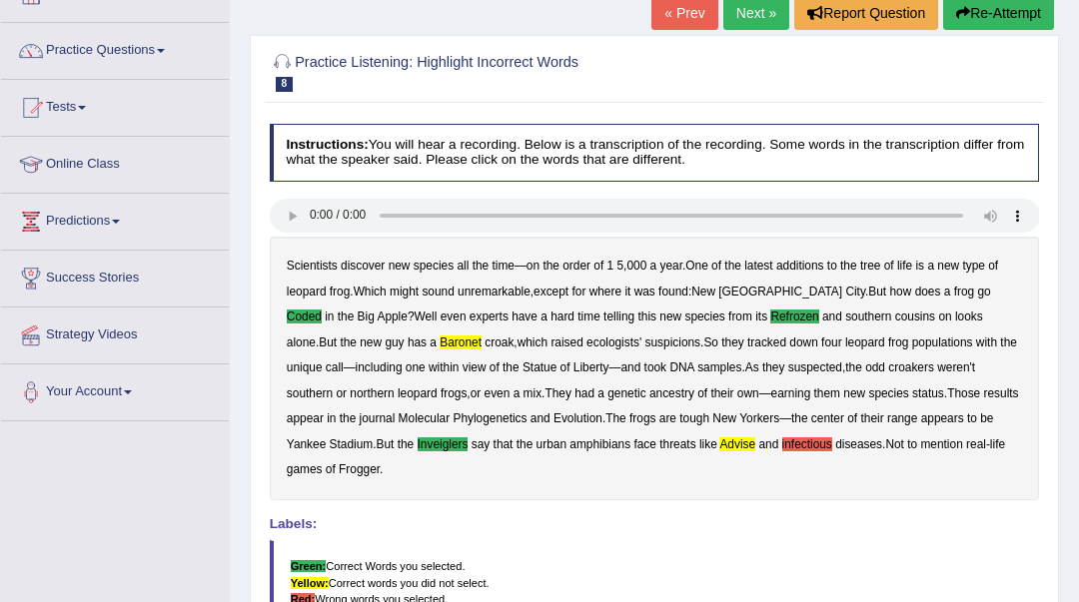
click at [739, 17] on link "Next »" at bounding box center [756, 13] width 66 height 34
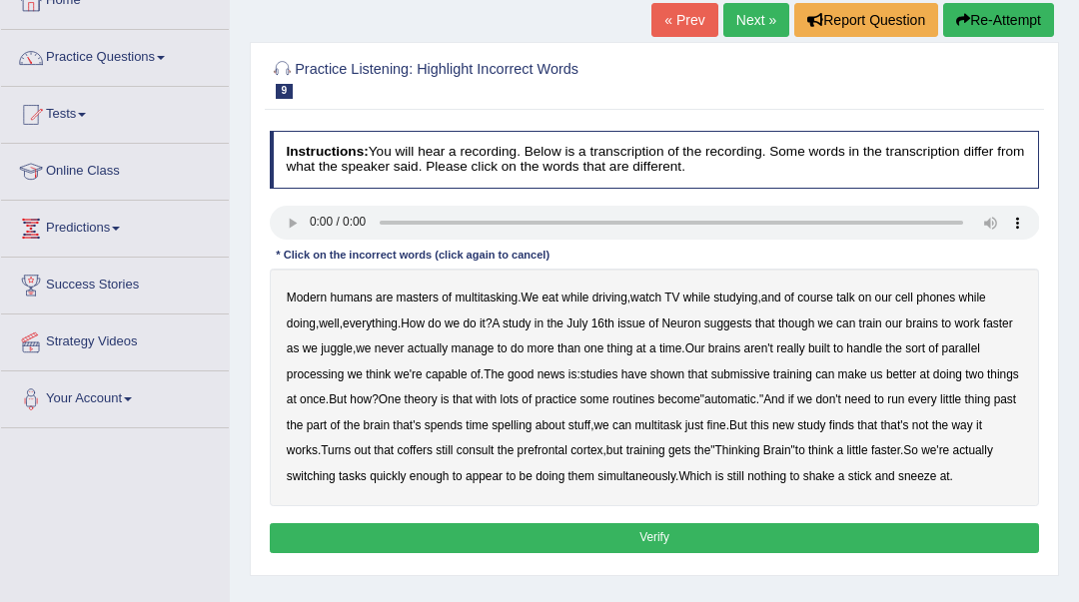
scroll to position [133, 0]
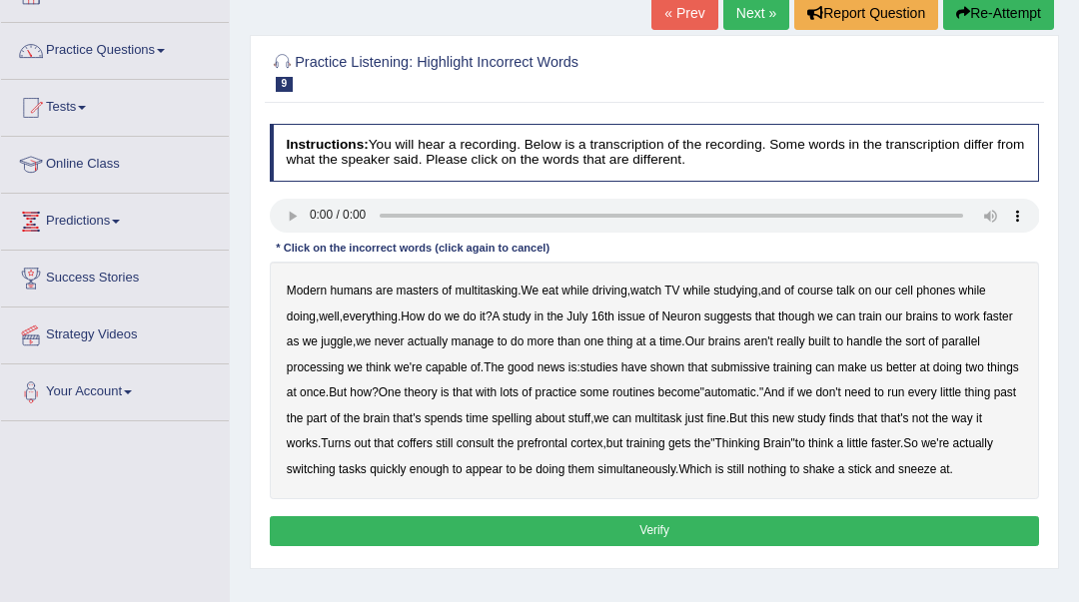
click at [773, 342] on b "aren't" at bounding box center [758, 342] width 29 height 14
drag, startPoint x: 796, startPoint y: 342, endPoint x: 808, endPoint y: 343, distance: 12.0
click at [773, 343] on b "aren't" at bounding box center [758, 342] width 29 height 14
click at [804, 342] on b "really" at bounding box center [790, 342] width 28 height 14
